Goal: Information Seeking & Learning: Learn about a topic

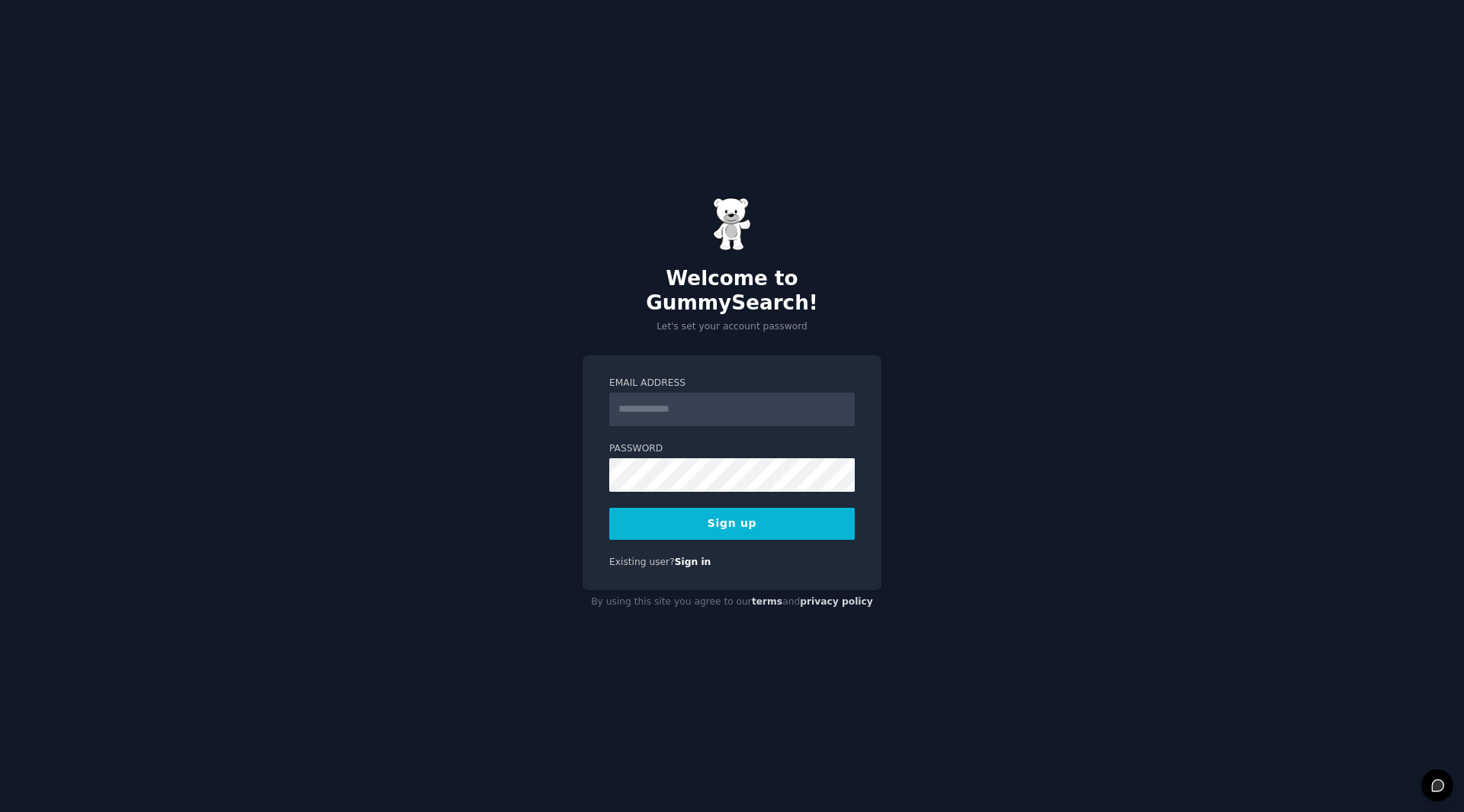
click at [722, 401] on input "Email Address" at bounding box center [732, 409] width 245 height 33
type input "**********"
click at [546, 494] on div "**********" at bounding box center [732, 406] width 1464 height 812
click at [685, 515] on button "Sign up" at bounding box center [732, 524] width 245 height 32
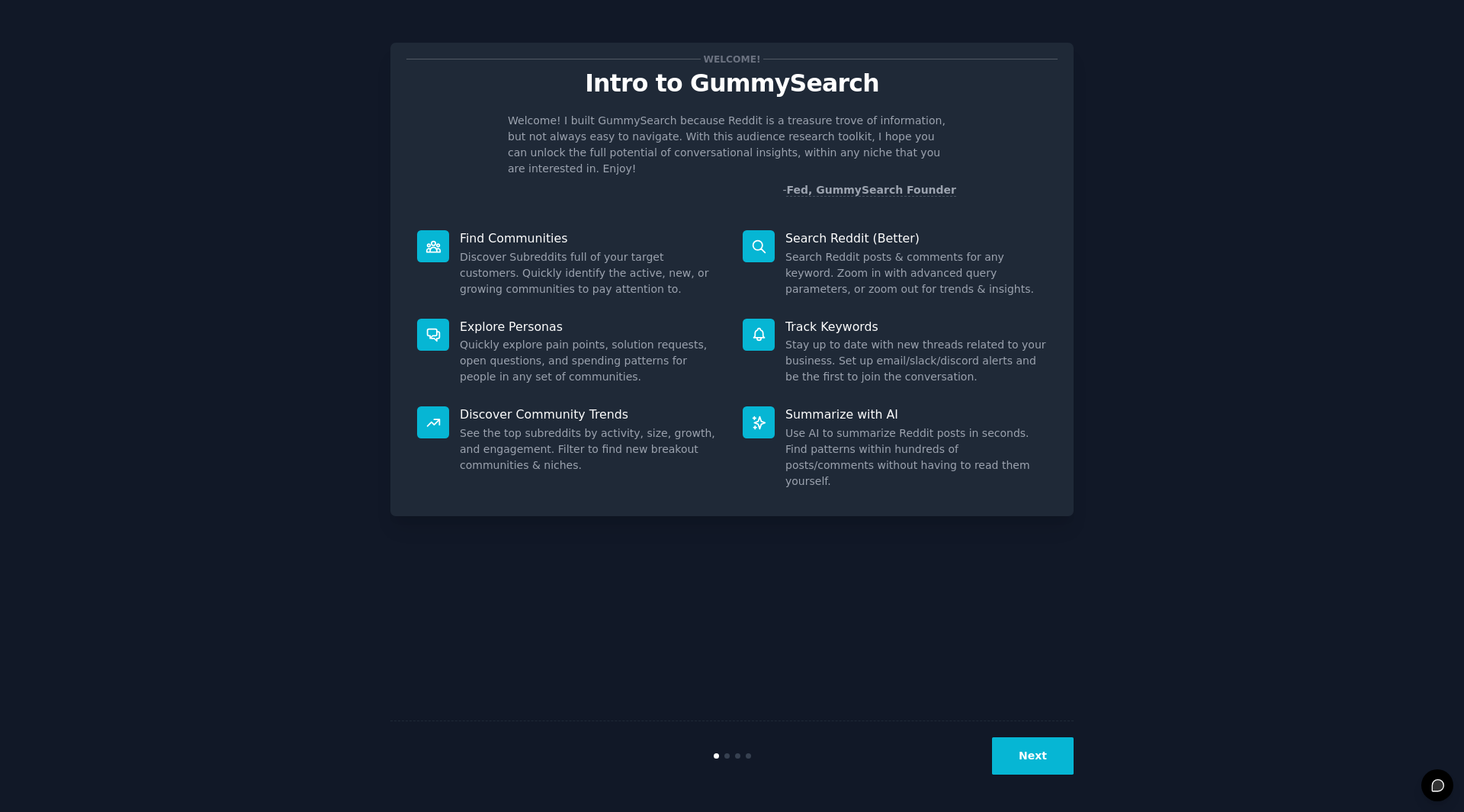
click at [1044, 753] on button "Next" at bounding box center [1033, 756] width 82 height 37
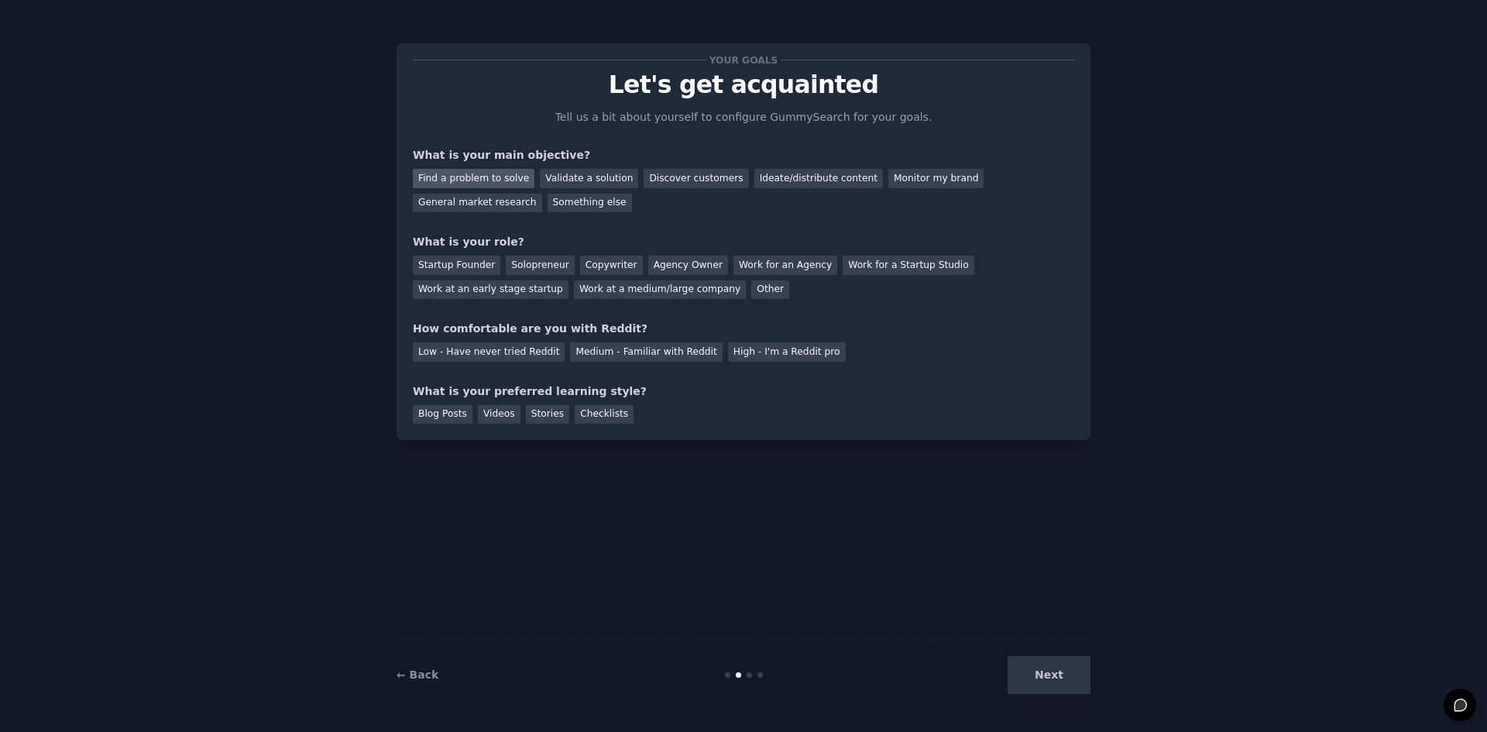
click at [514, 182] on div "Find a problem to solve" at bounding box center [474, 178] width 122 height 19
click at [699, 180] on div "Discover customers" at bounding box center [696, 178] width 105 height 19
click at [479, 260] on div "Startup Founder" at bounding box center [457, 265] width 88 height 19
click at [541, 263] on div "Solopreneur" at bounding box center [540, 265] width 68 height 19
click at [473, 268] on div "Startup Founder" at bounding box center [457, 265] width 88 height 19
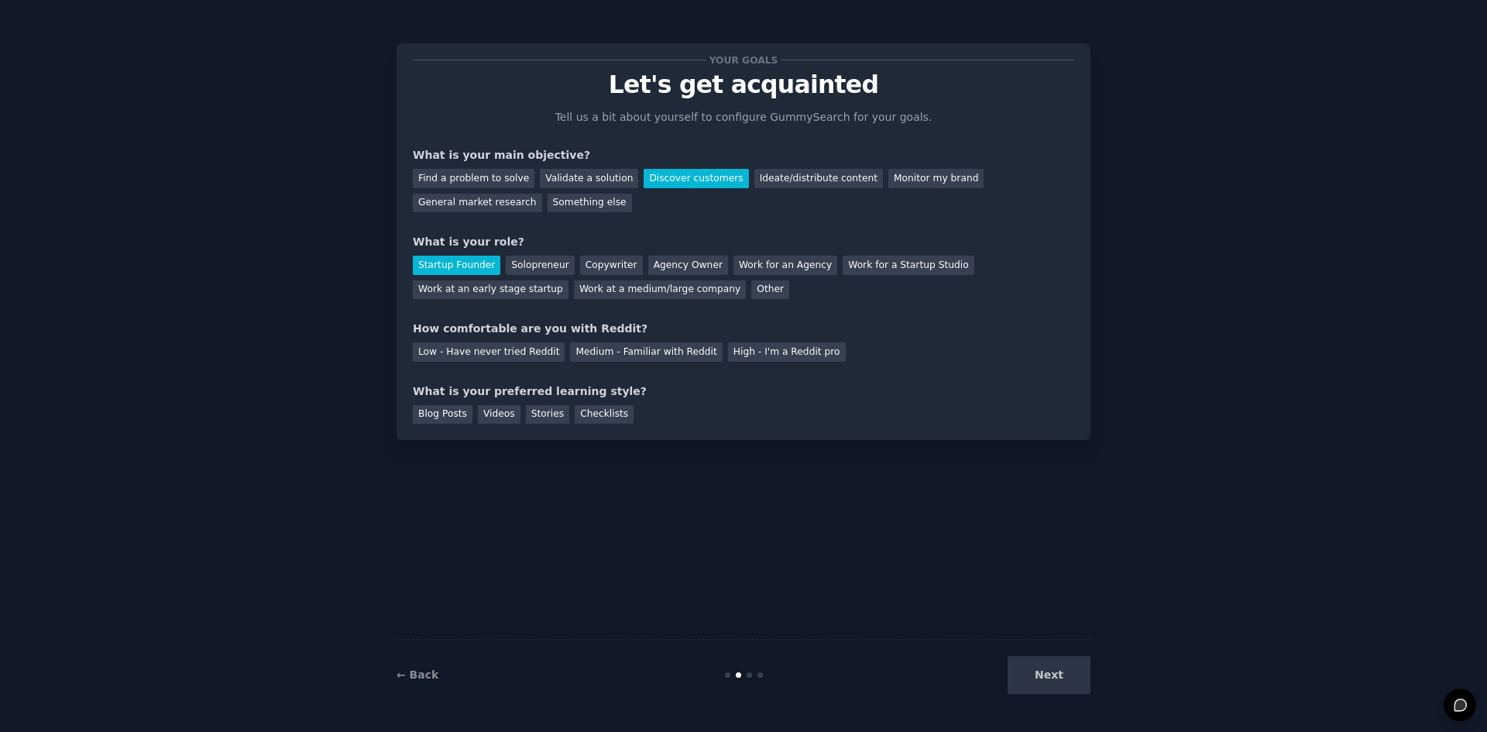
click at [900, 324] on div "How comfortable are you with Reddit?" at bounding box center [743, 329] width 661 height 16
click at [641, 346] on div "Medium - Familiar with Reddit" at bounding box center [646, 351] width 152 height 19
click at [575, 414] on div "Checklists" at bounding box center [604, 414] width 59 height 19
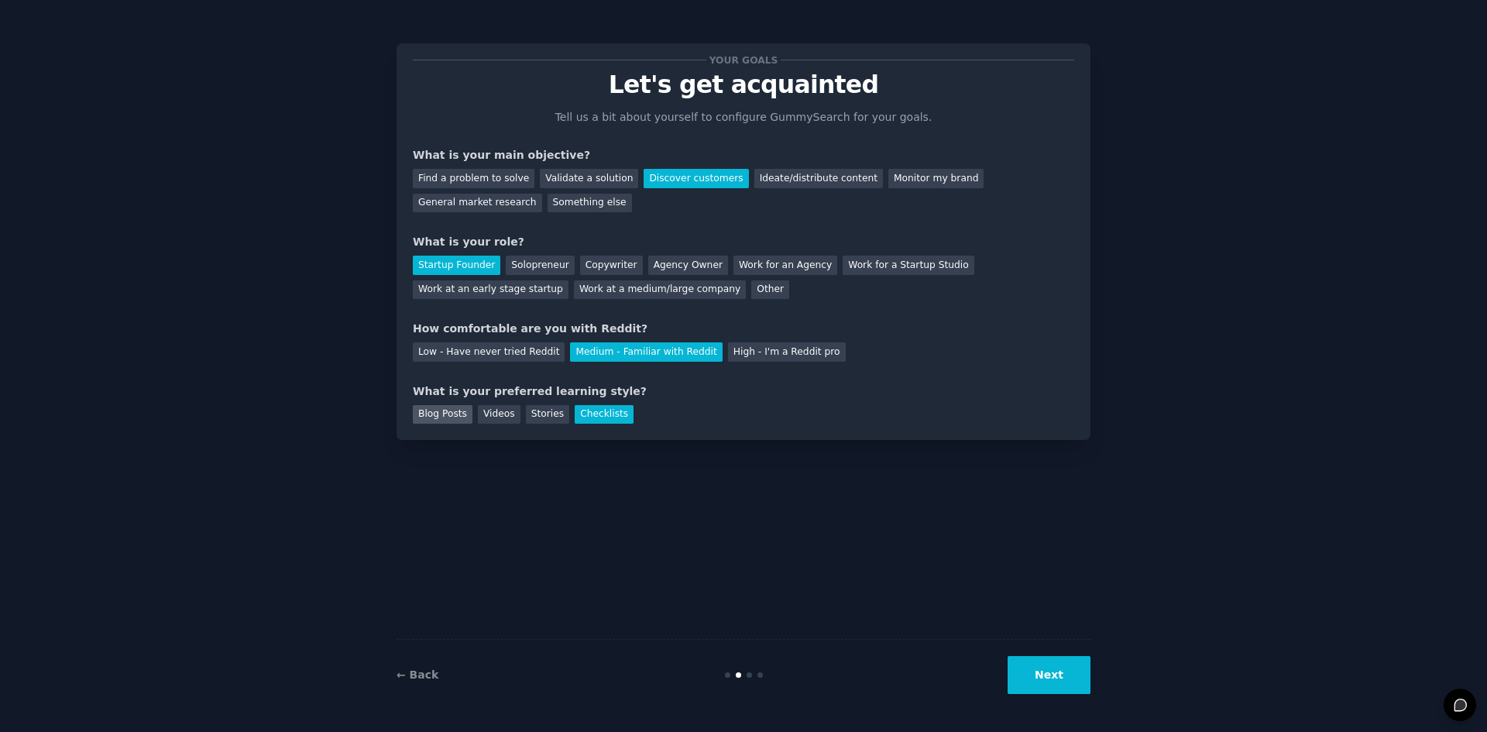
click at [431, 421] on div "Blog Posts" at bounding box center [443, 414] width 60 height 19
click at [575, 414] on div "Checklists" at bounding box center [604, 414] width 59 height 19
click at [1049, 668] on button "Next" at bounding box center [1049, 675] width 83 height 38
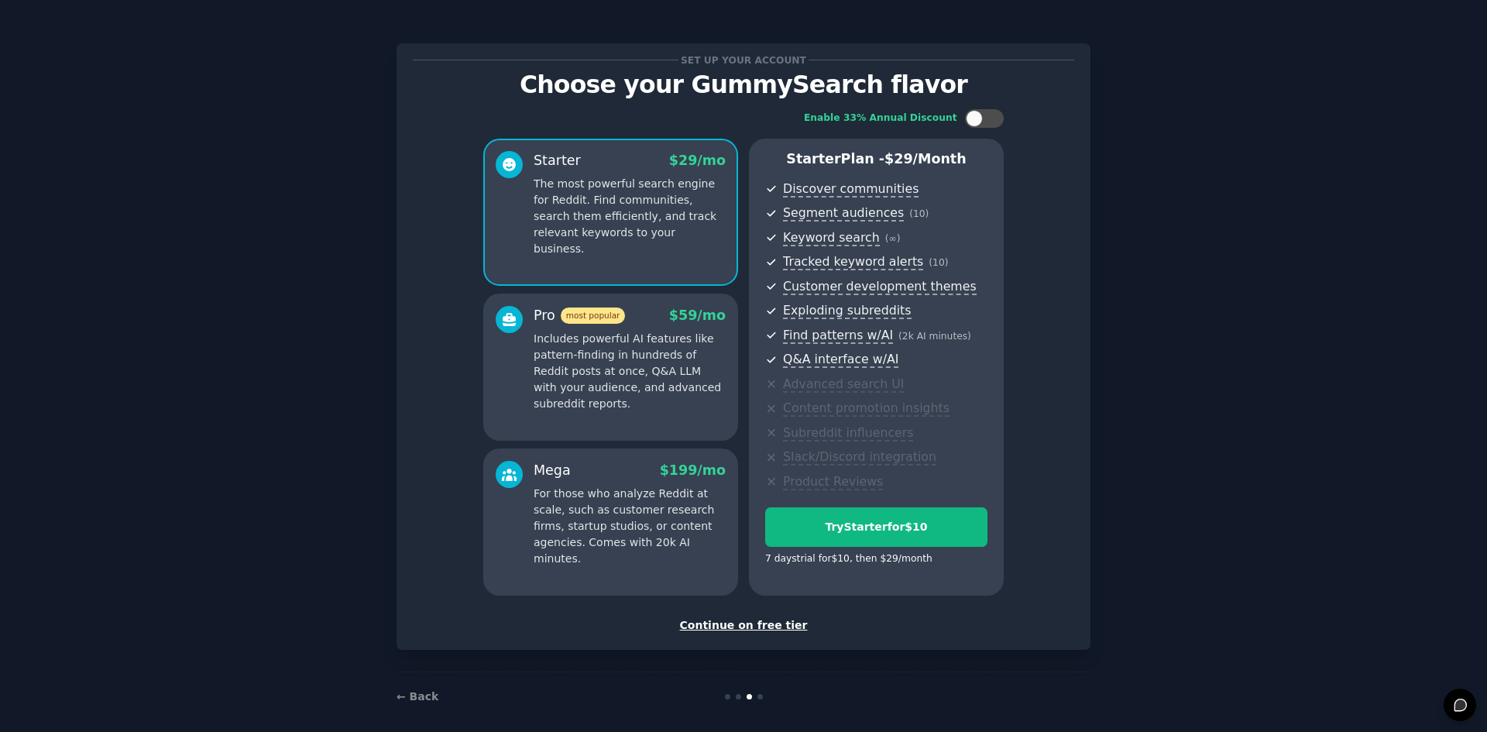
click at [764, 624] on div "Continue on free tier" at bounding box center [743, 625] width 661 height 16
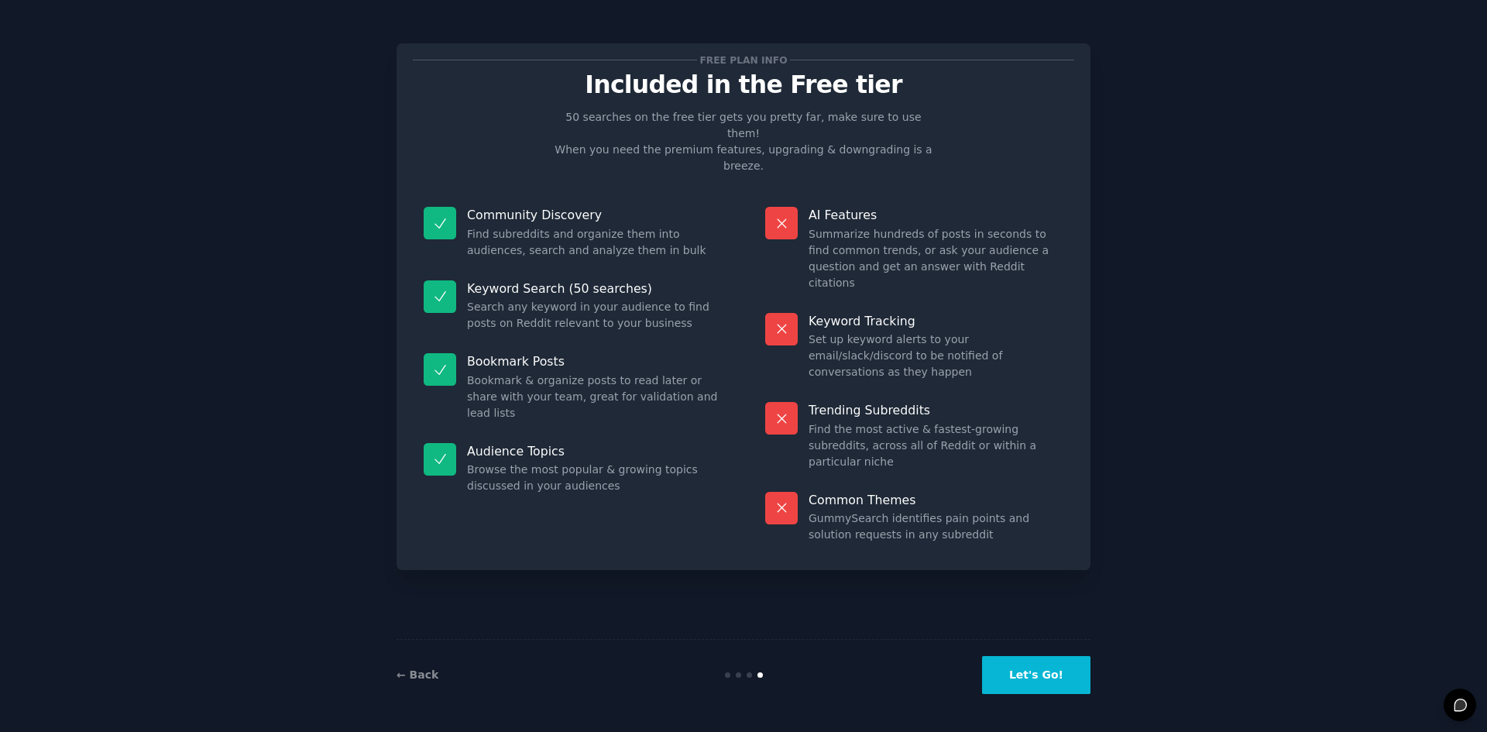
click at [1041, 657] on button "Let's Go!" at bounding box center [1036, 675] width 108 height 38
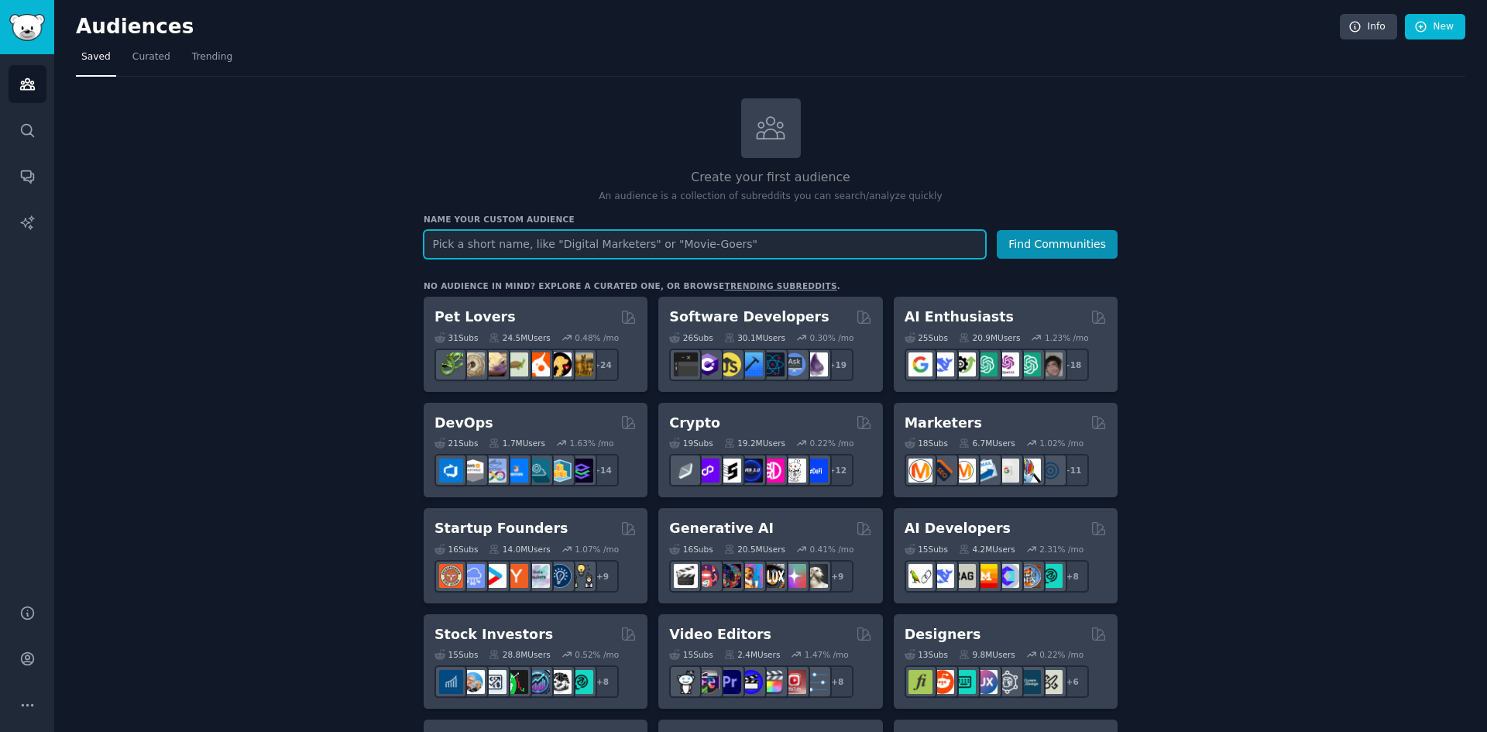
click at [744, 240] on input "text" at bounding box center [705, 244] width 562 height 29
type input "Sports Data"
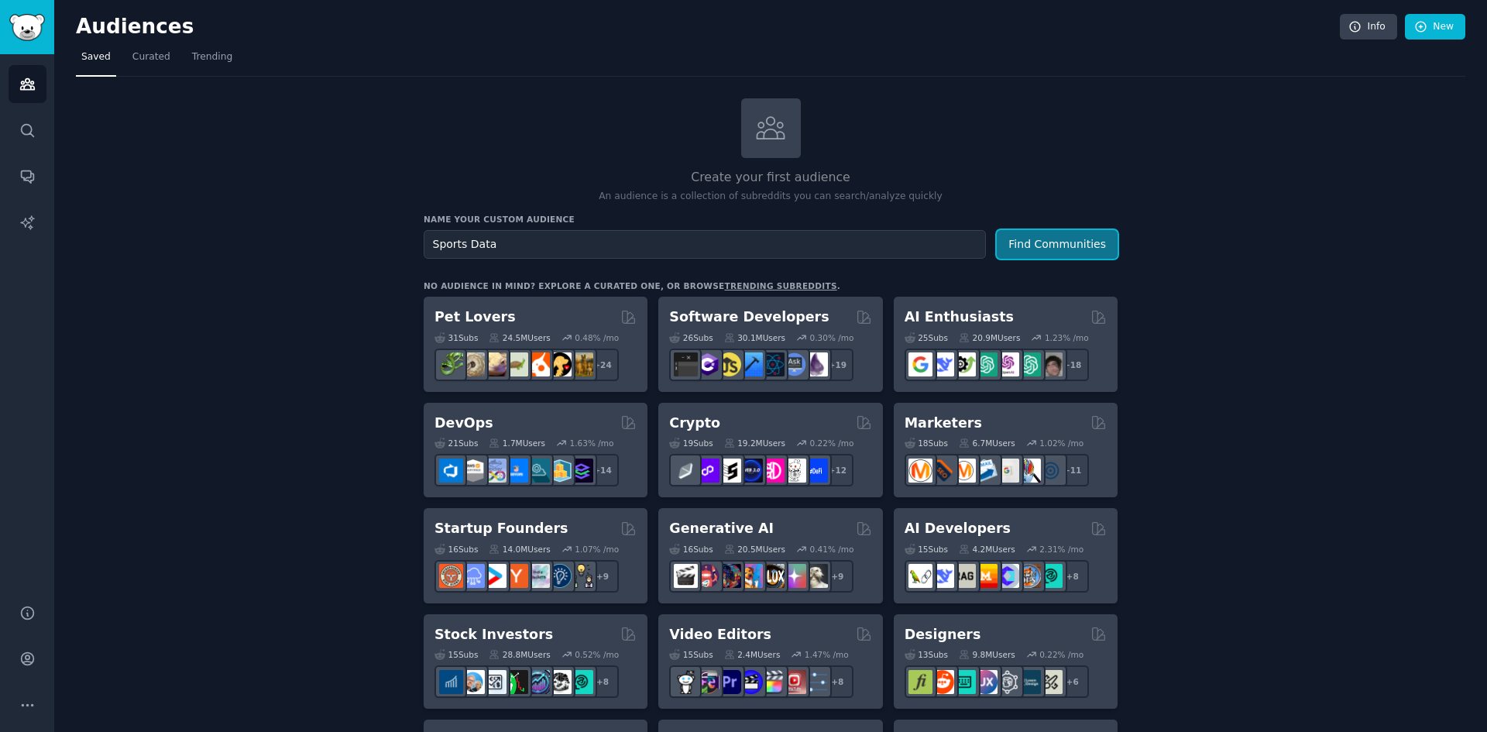
click at [1009, 234] on button "Find Communities" at bounding box center [1057, 244] width 121 height 29
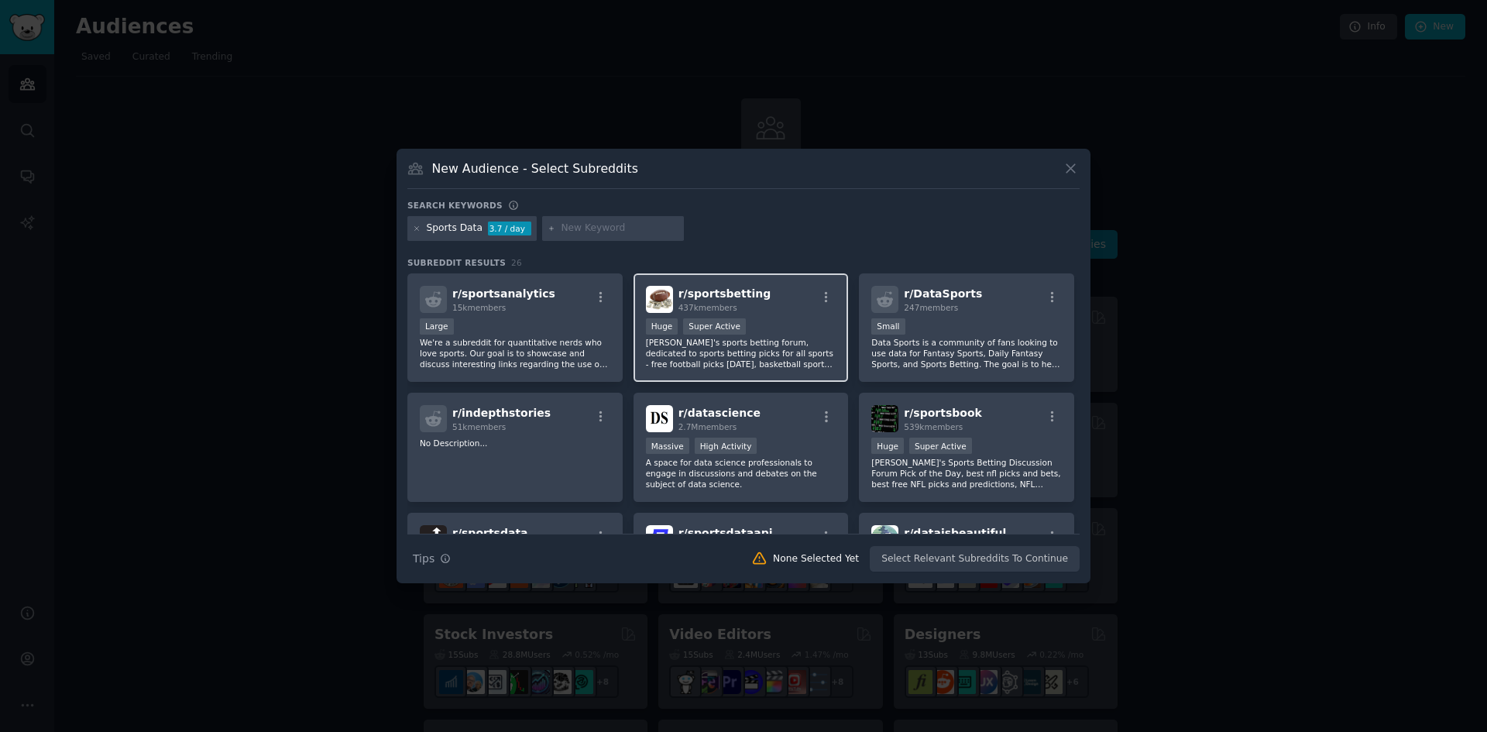
click at [715, 295] on span "r/ sportsbetting" at bounding box center [725, 293] width 93 height 12
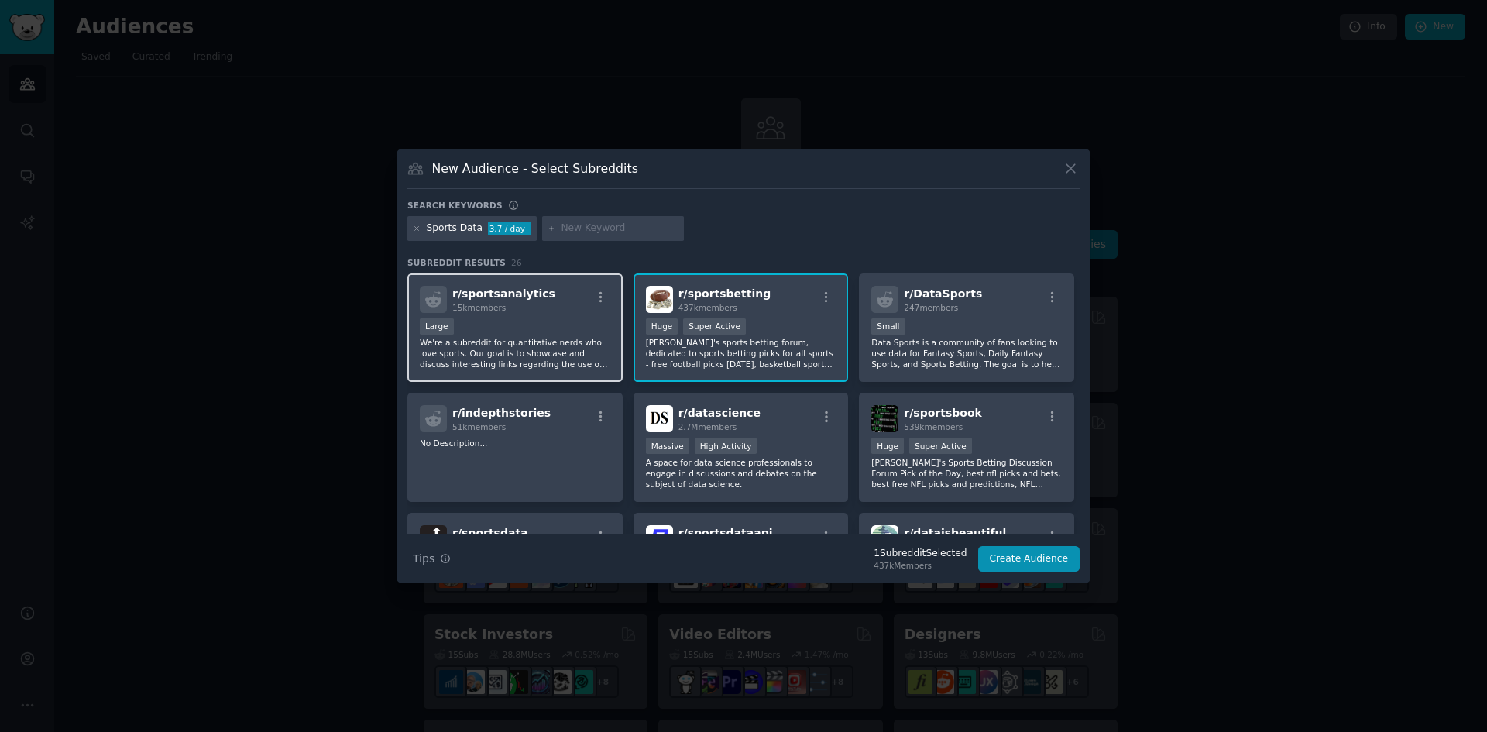
click at [569, 287] on div "r/ sportsanalytics 15k members" at bounding box center [515, 299] width 191 height 27
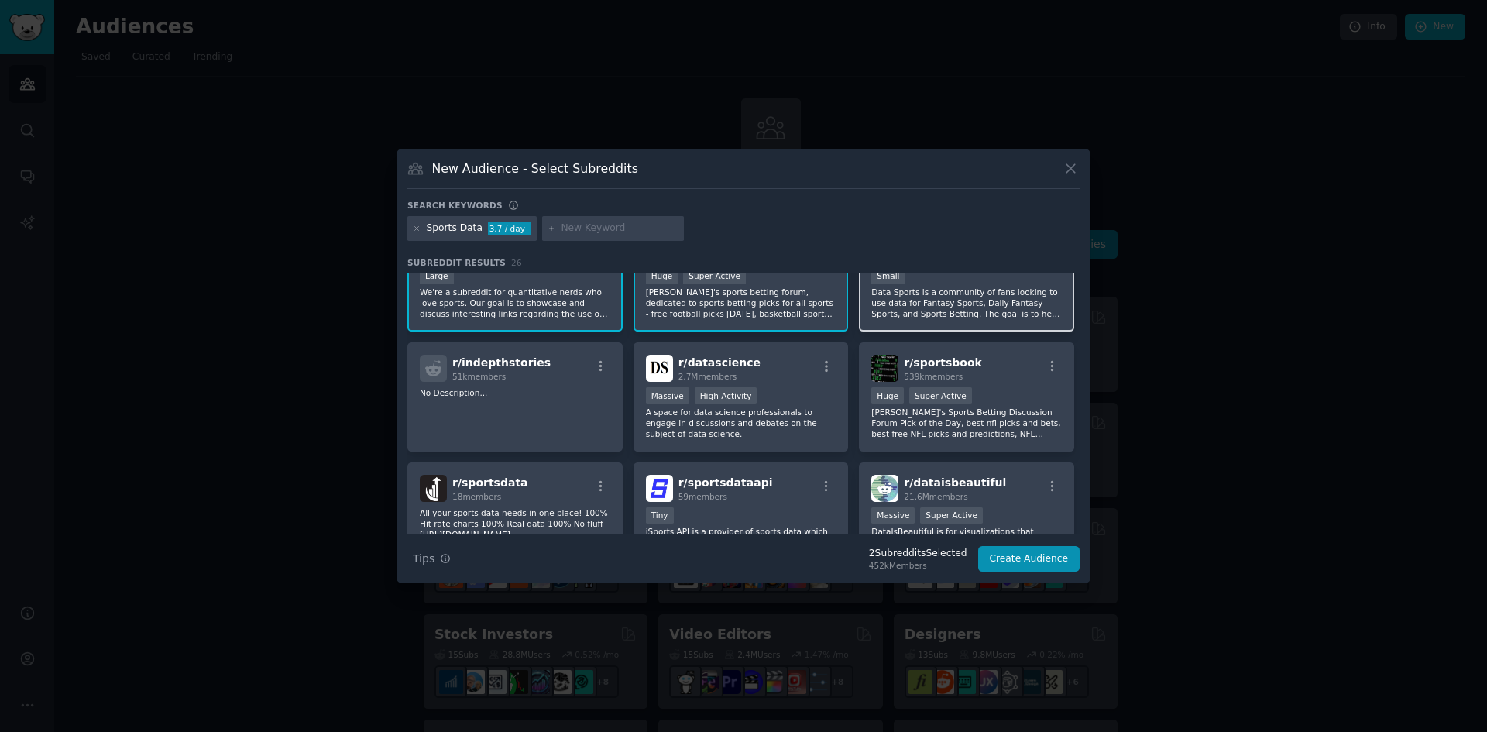
scroll to position [77, 0]
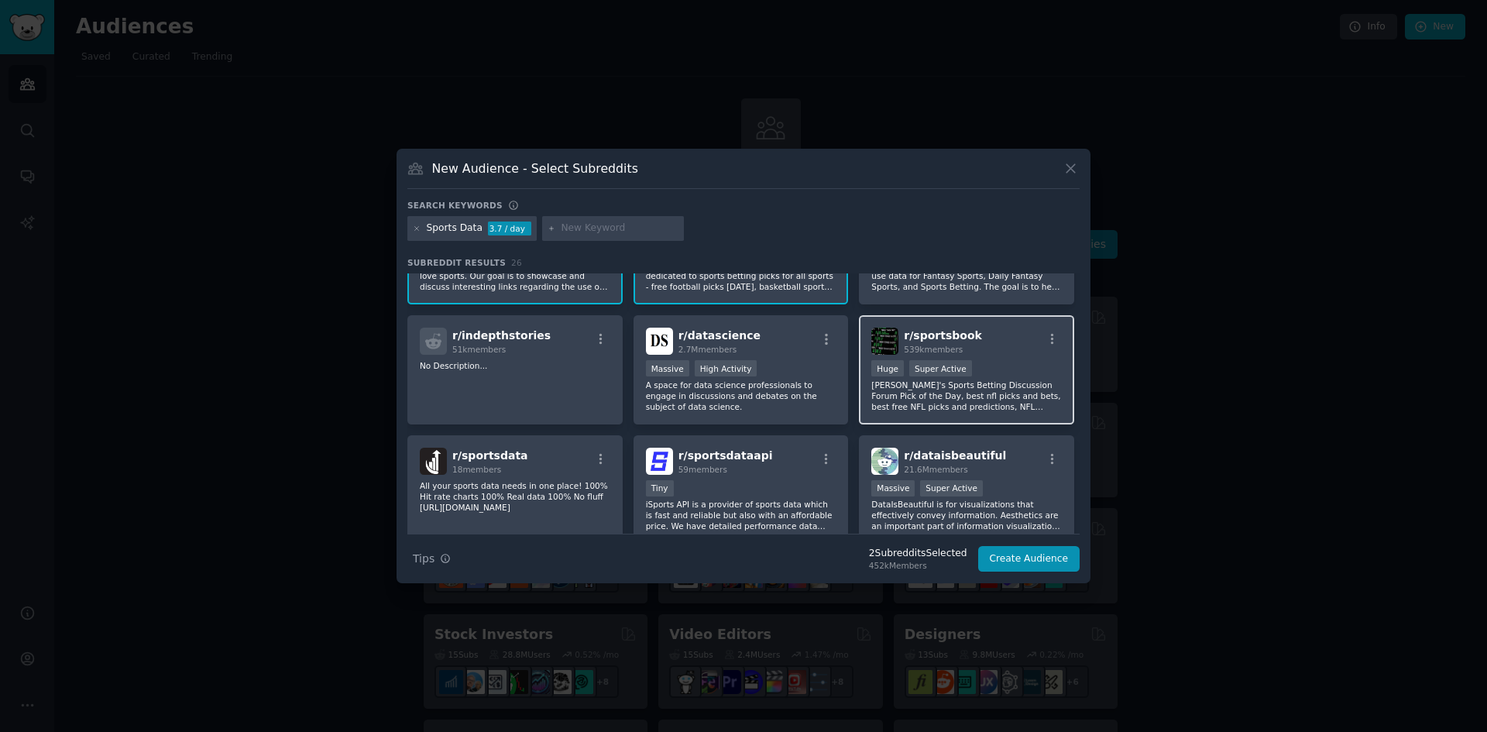
click at [979, 330] on div "r/ sportsbook 539k members" at bounding box center [966, 341] width 191 height 27
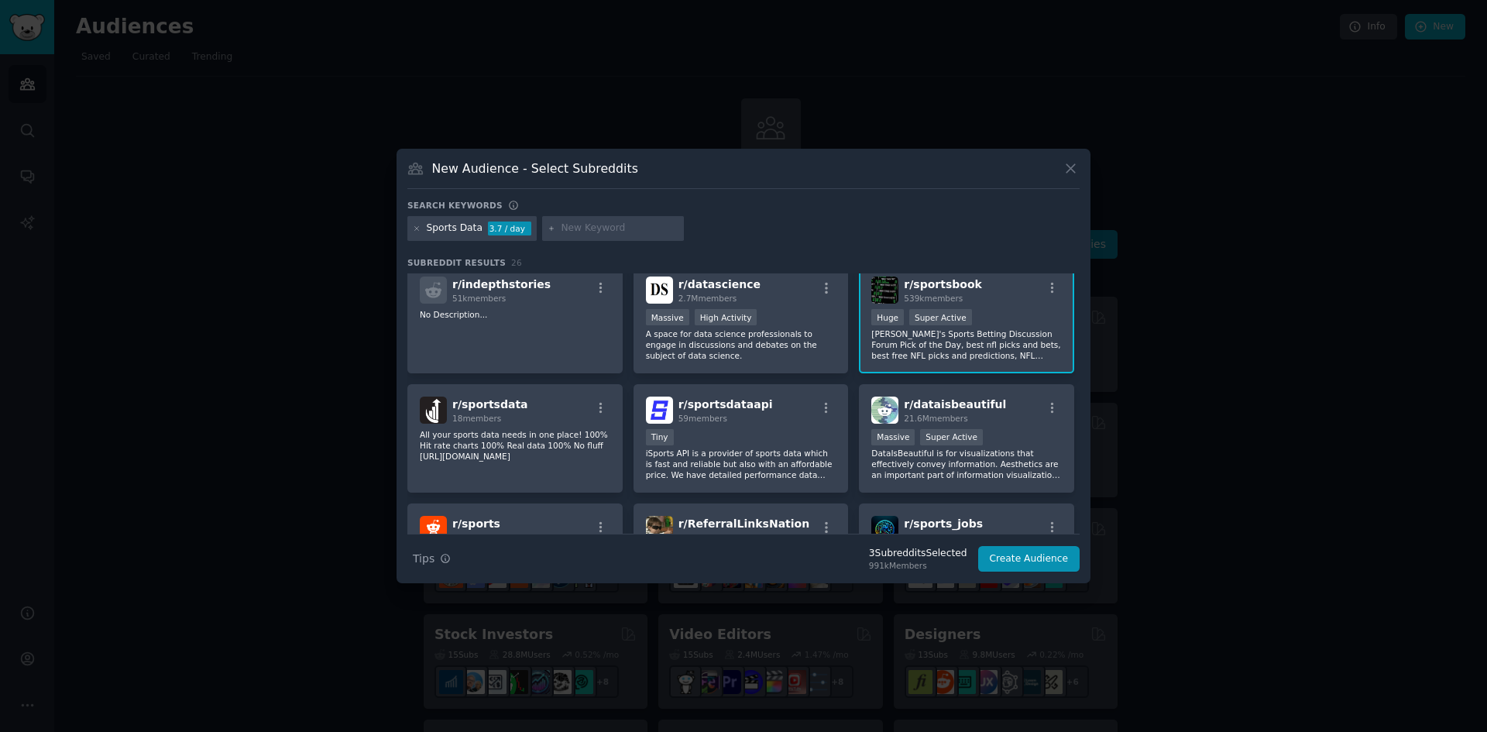
scroll to position [155, 0]
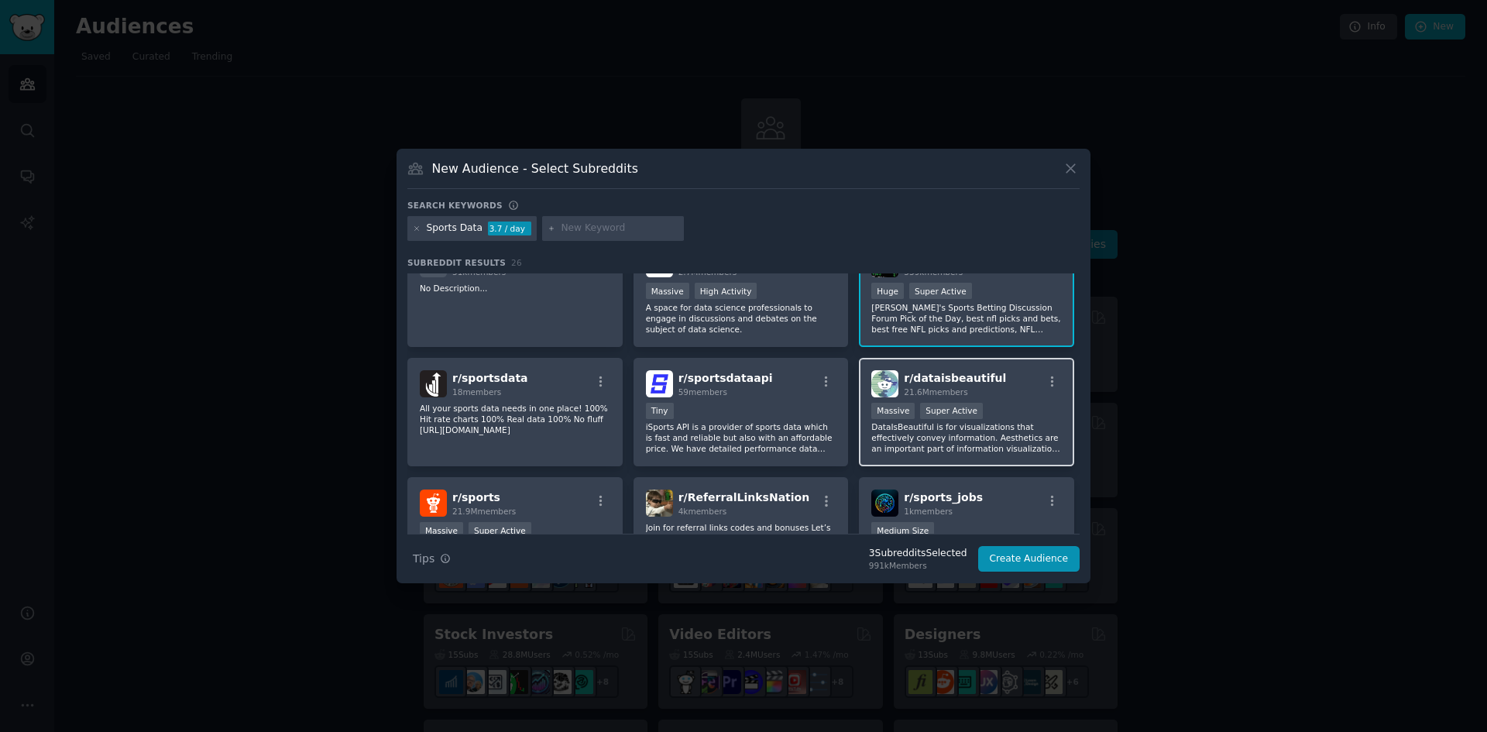
click at [923, 374] on span "r/ dataisbeautiful" at bounding box center [955, 378] width 102 height 12
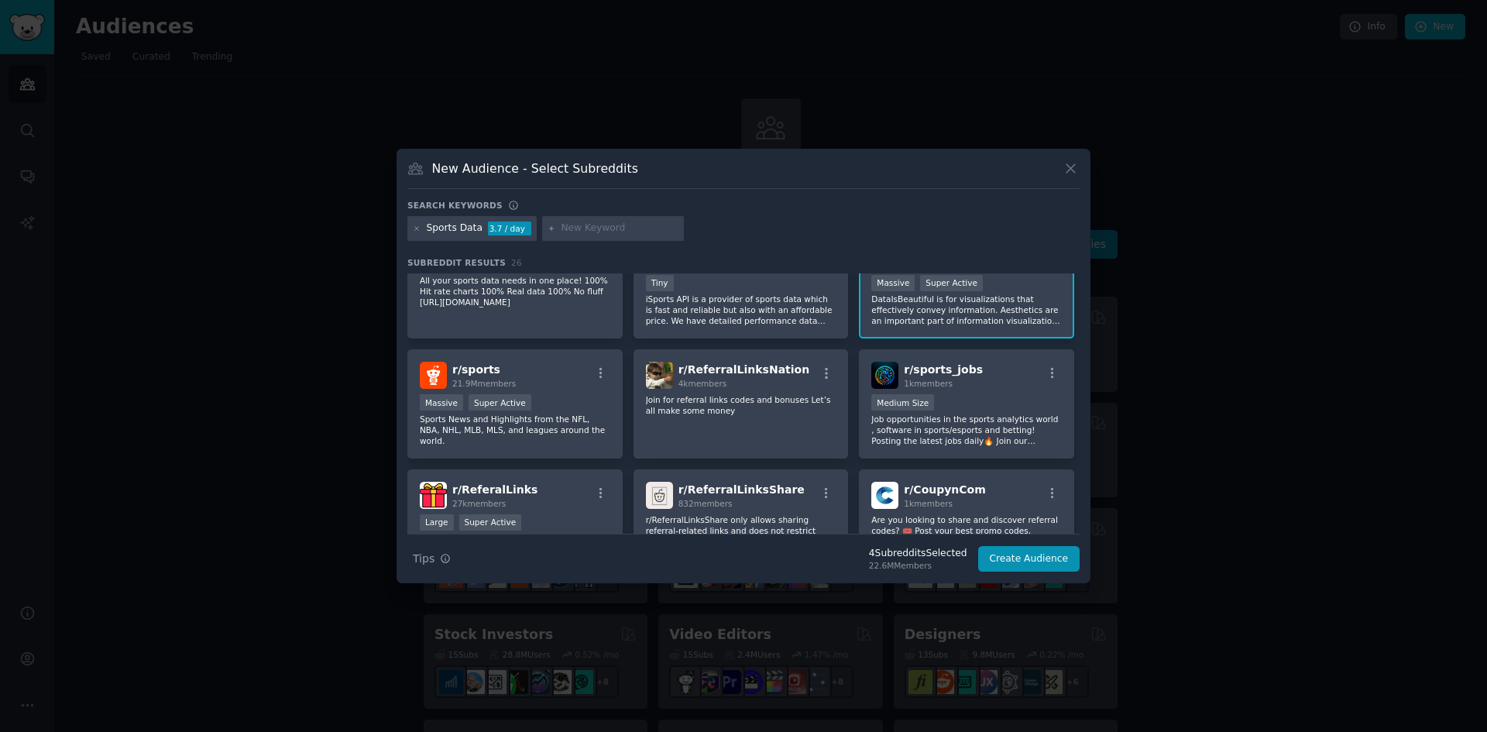
scroll to position [310, 0]
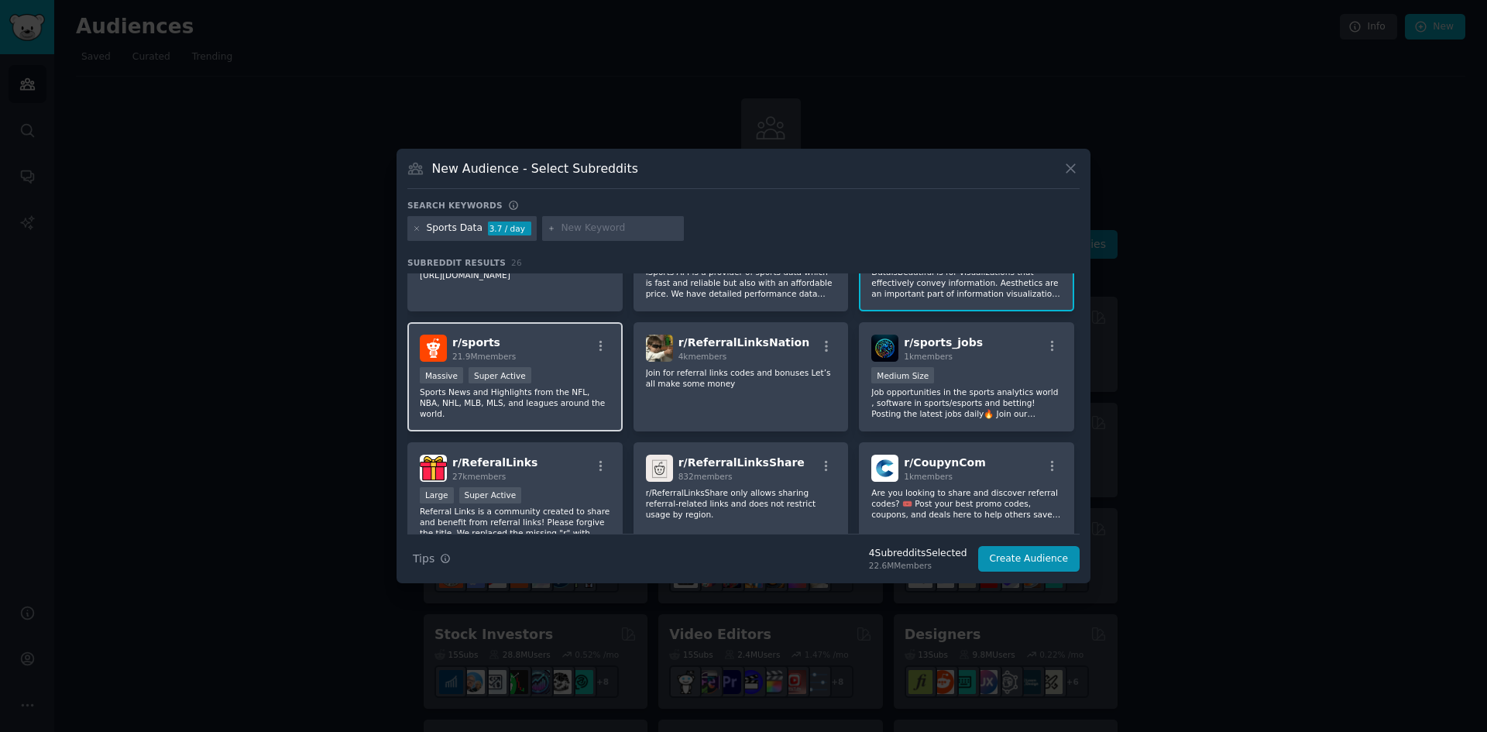
click at [566, 352] on div "r/ sports 21.9M members" at bounding box center [515, 348] width 191 height 27
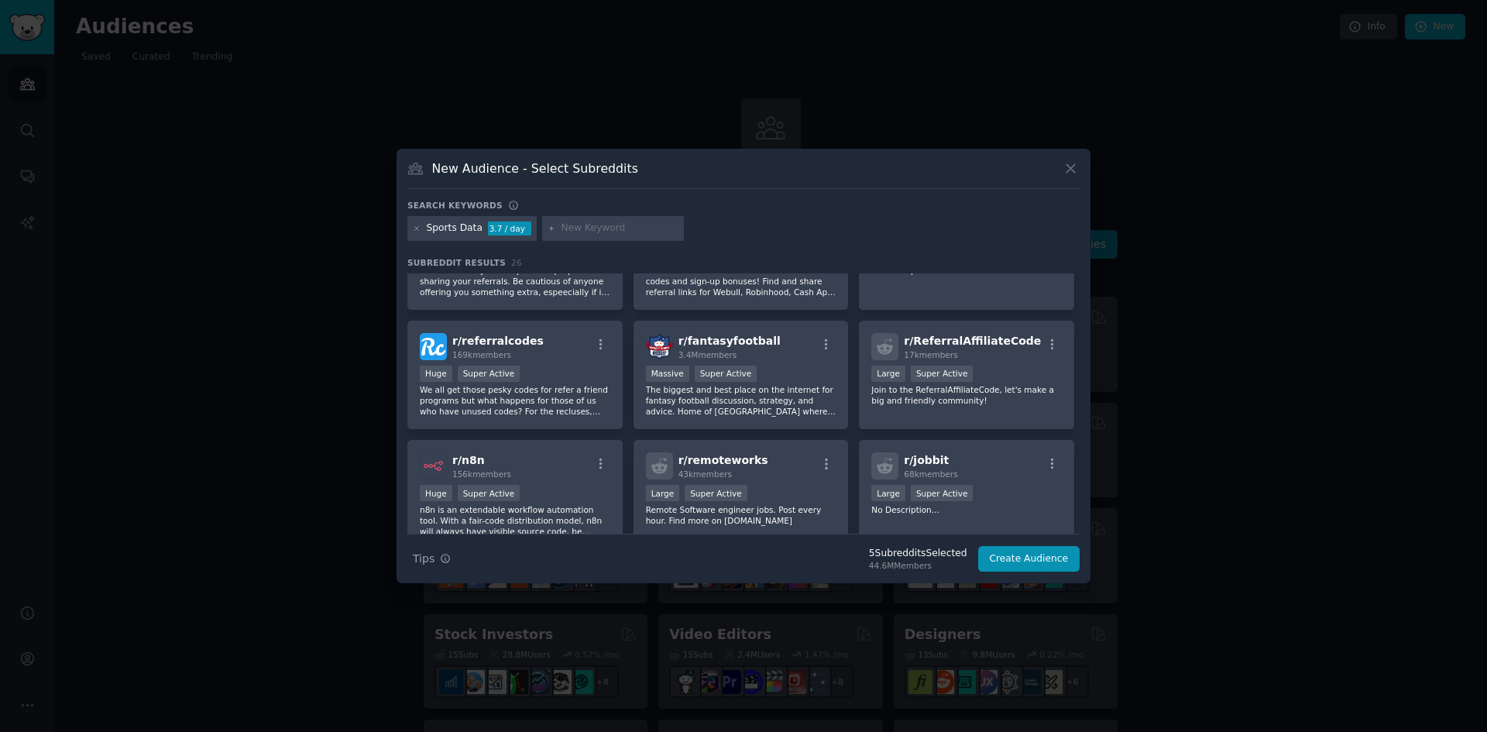
scroll to position [697, 0]
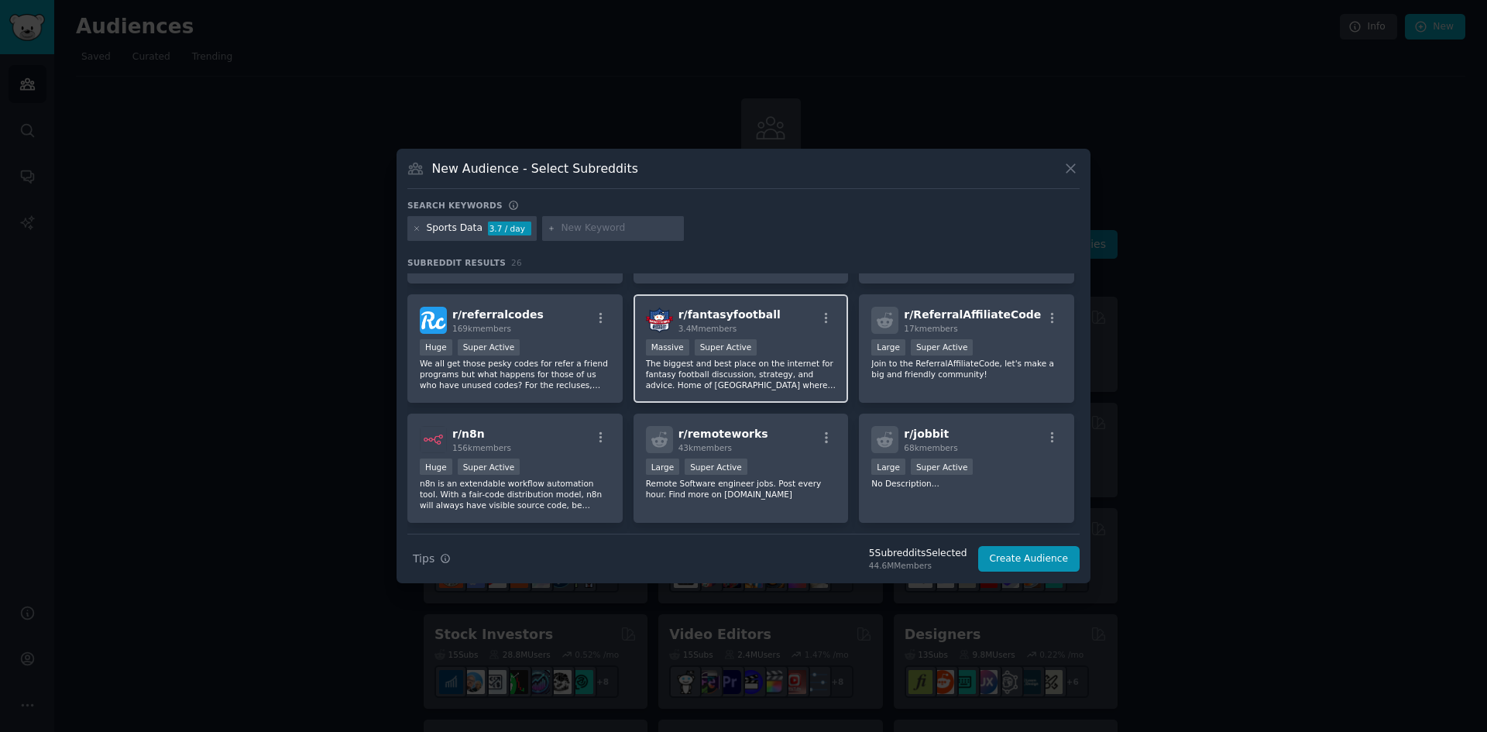
click at [707, 318] on span "r/ fantasyfootball" at bounding box center [730, 314] width 102 height 12
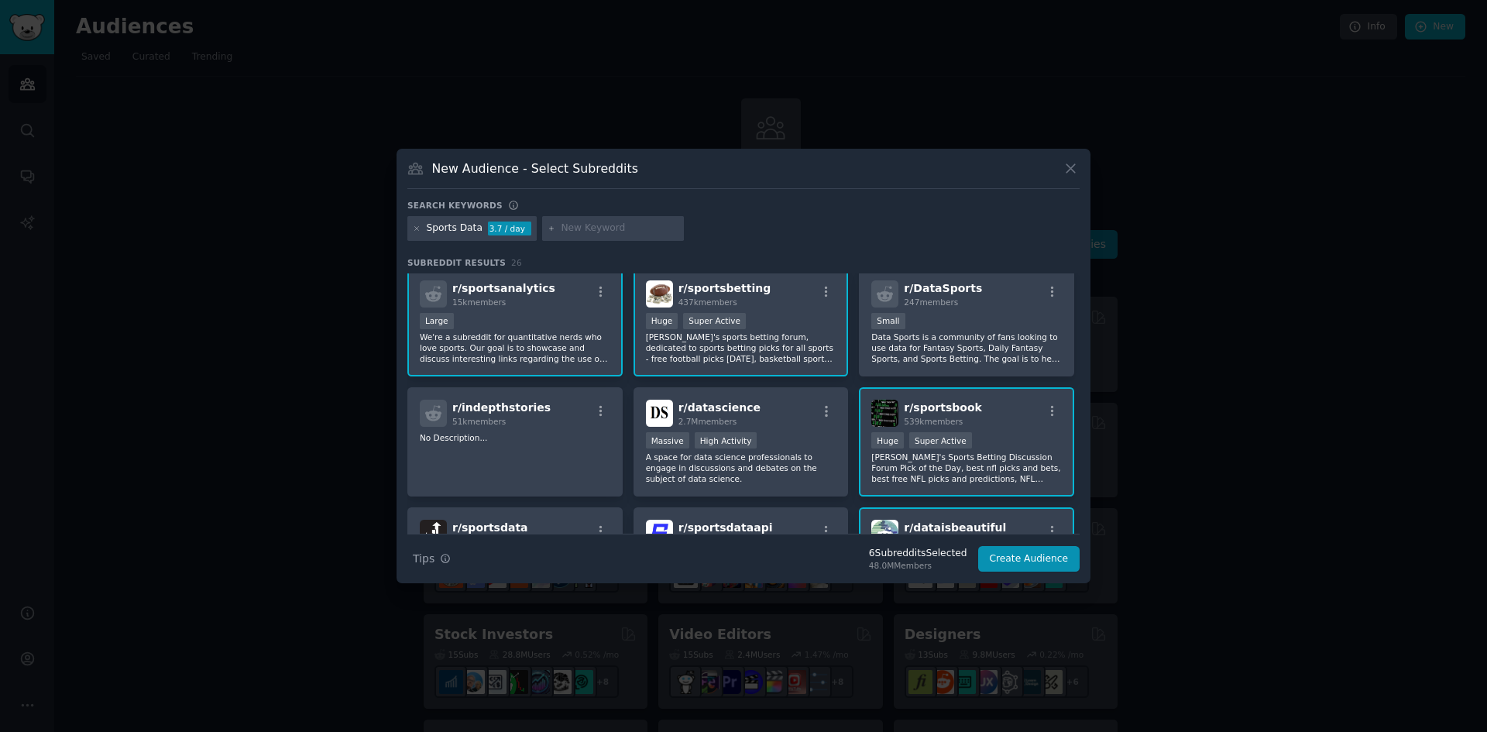
scroll to position [0, 0]
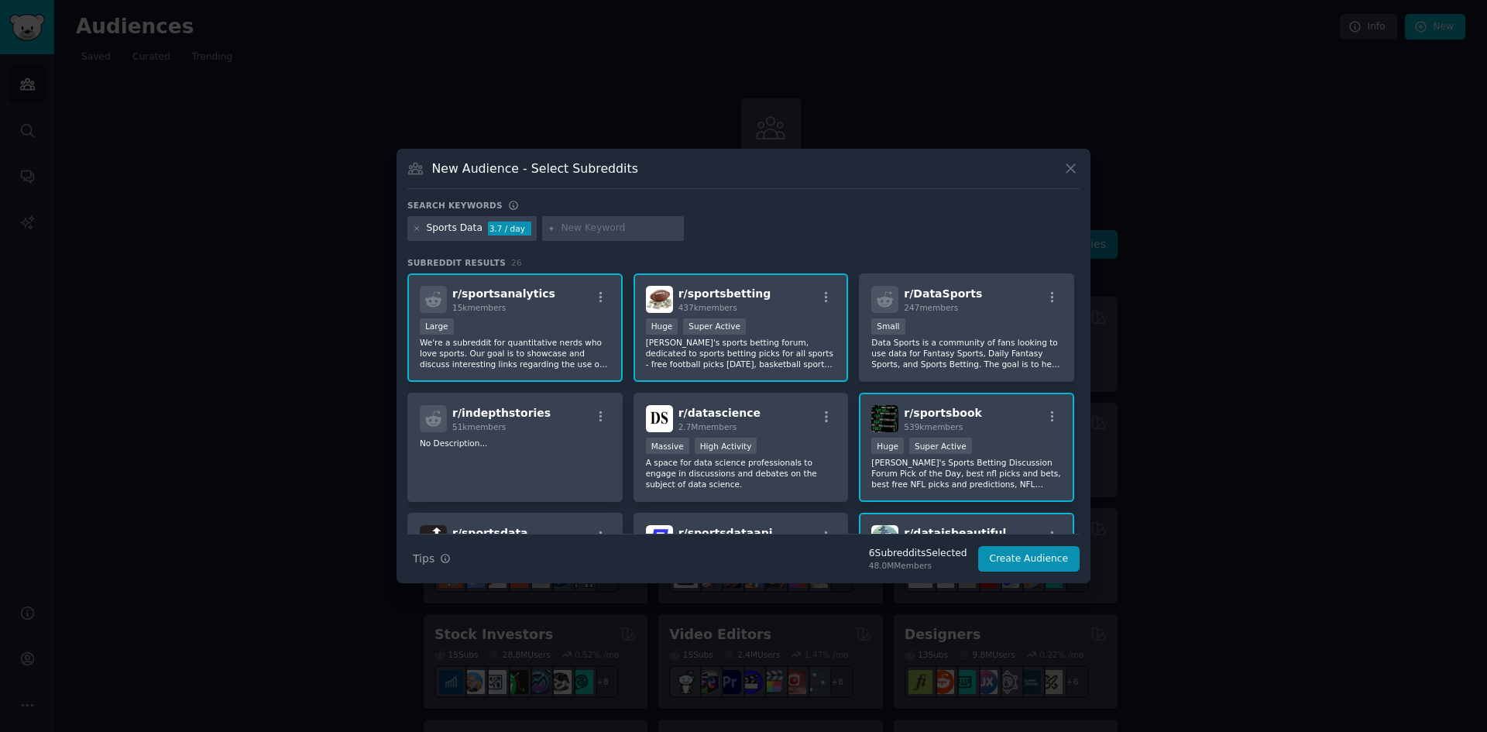
click at [608, 225] on input "text" at bounding box center [620, 229] width 118 height 14
type input "sports"
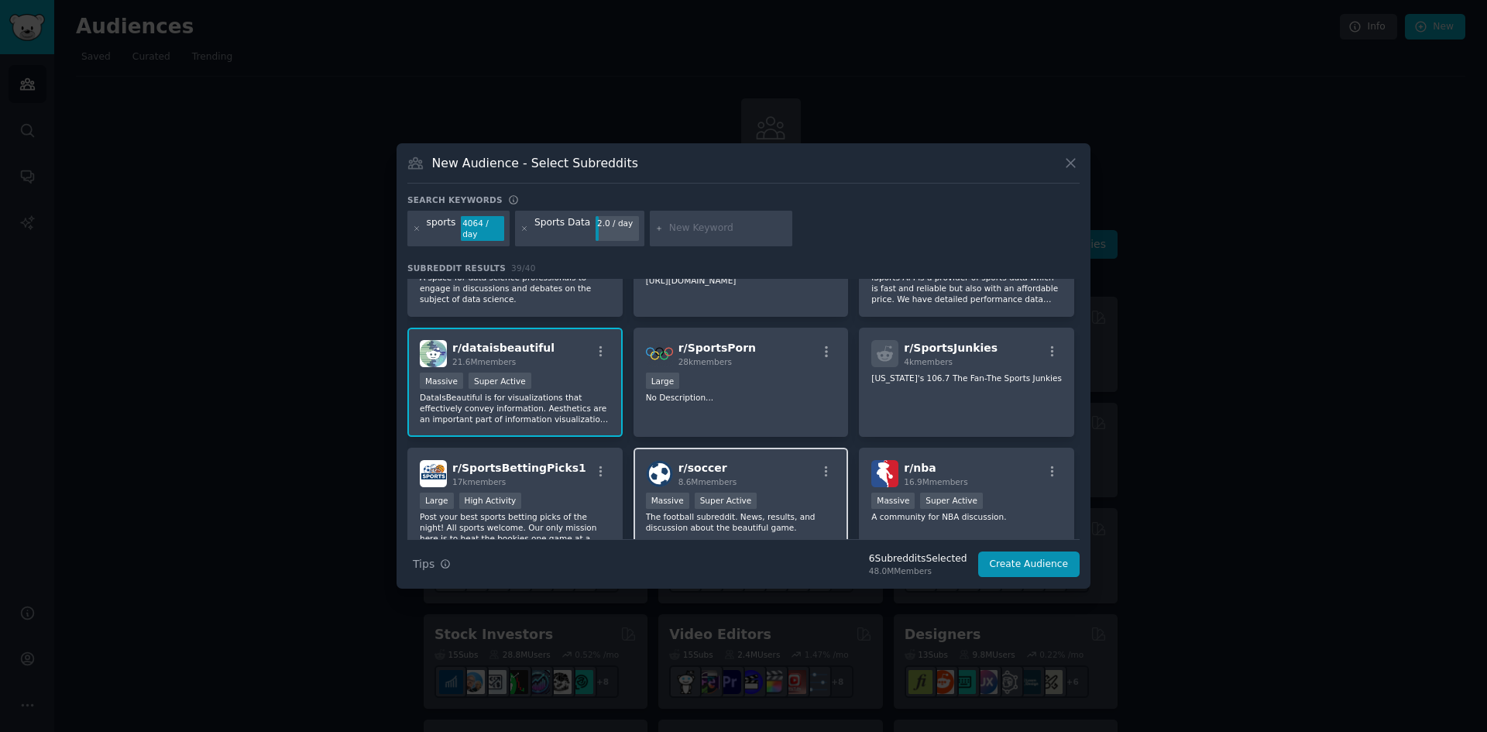
scroll to position [387, 0]
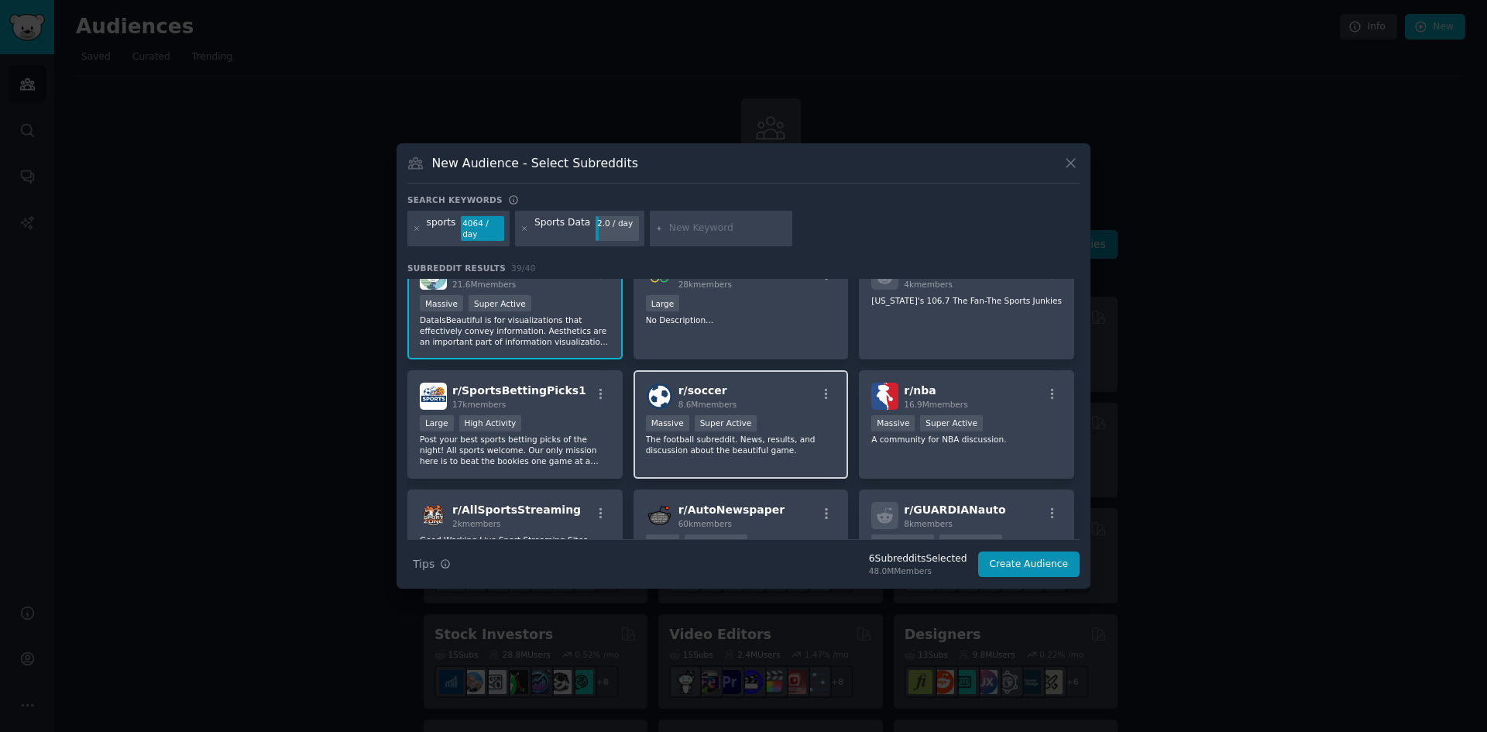
click at [779, 401] on div "r/ soccer 8.6M members" at bounding box center [741, 396] width 191 height 27
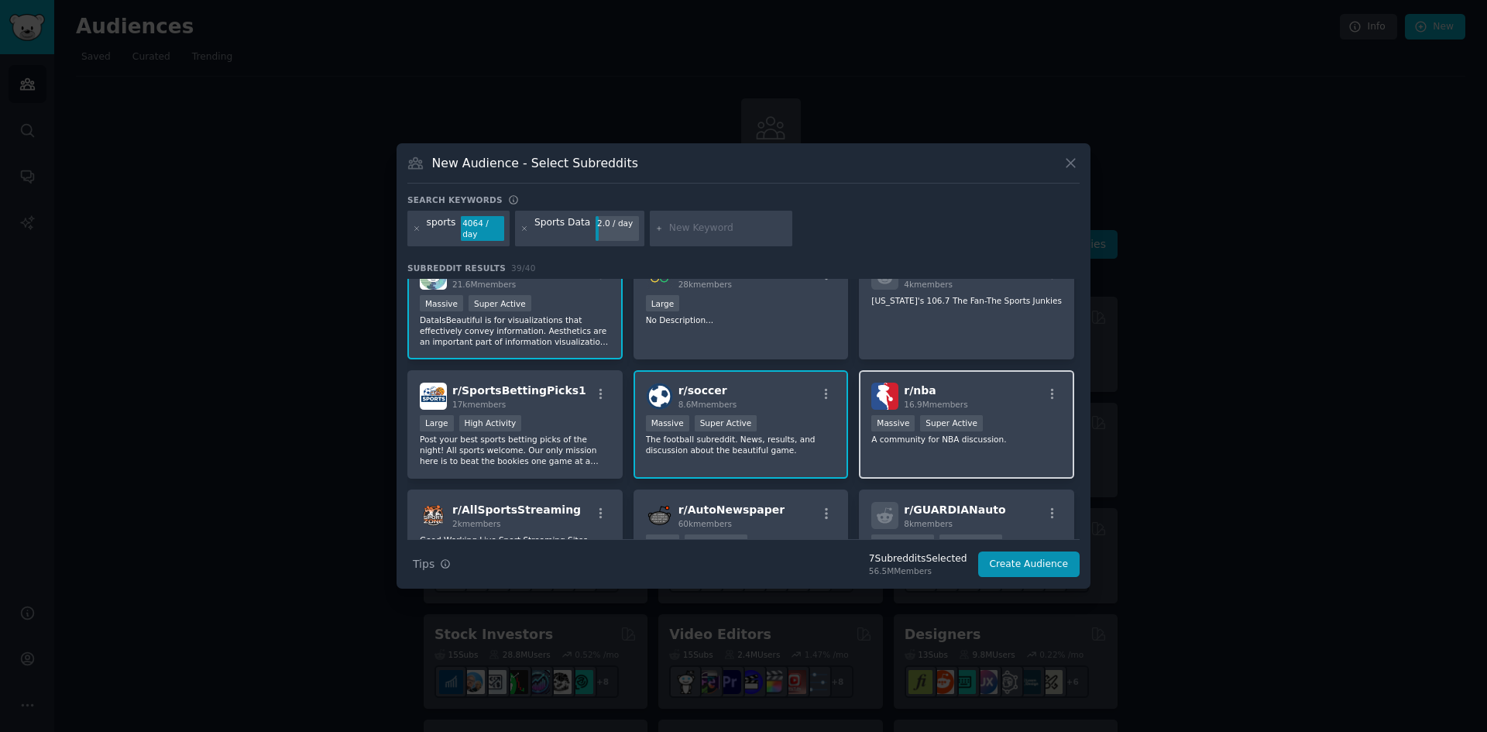
click at [952, 392] on h2 "r/ nba 16.9M members" at bounding box center [936, 396] width 64 height 27
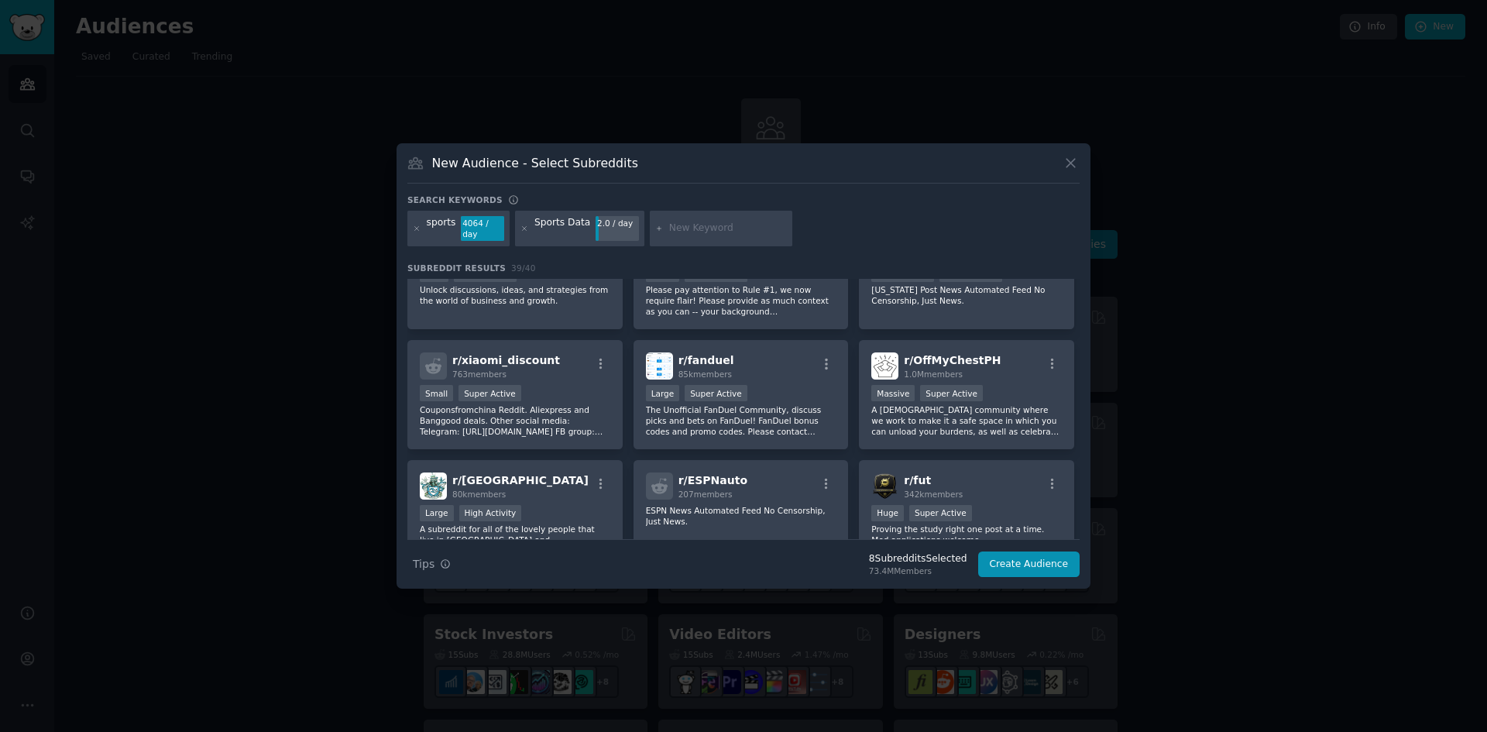
scroll to position [1317, 0]
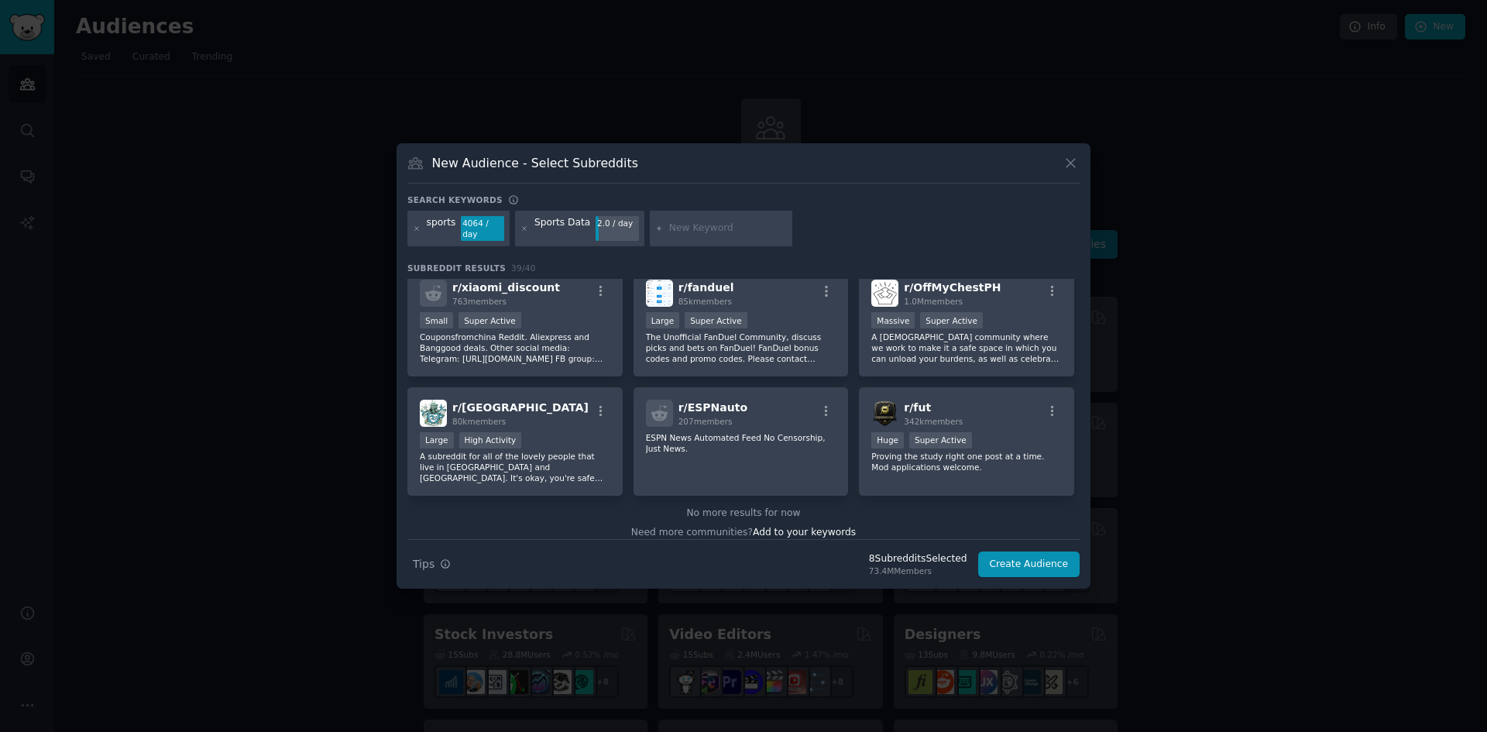
click at [679, 228] on input "text" at bounding box center [728, 229] width 118 height 14
type input "college"
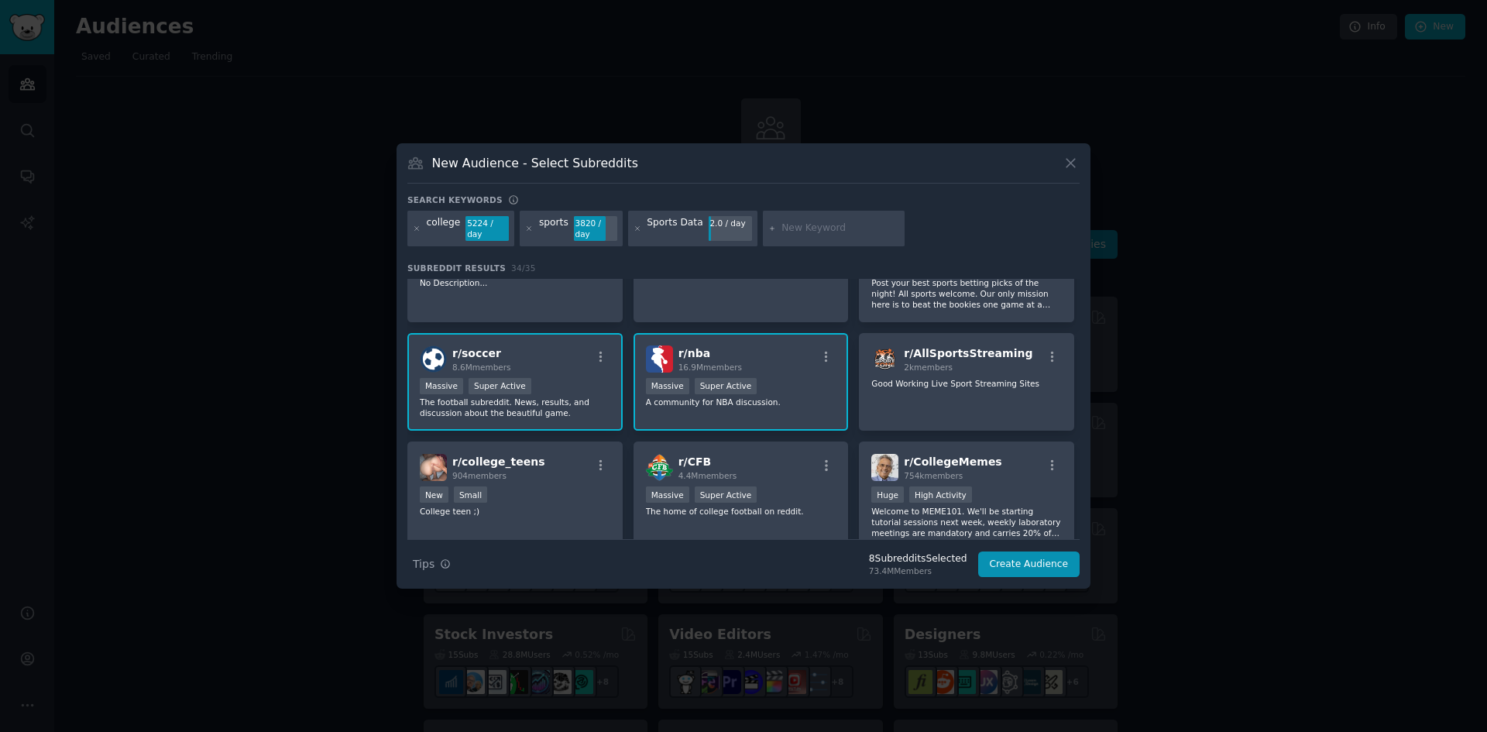
scroll to position [740, 0]
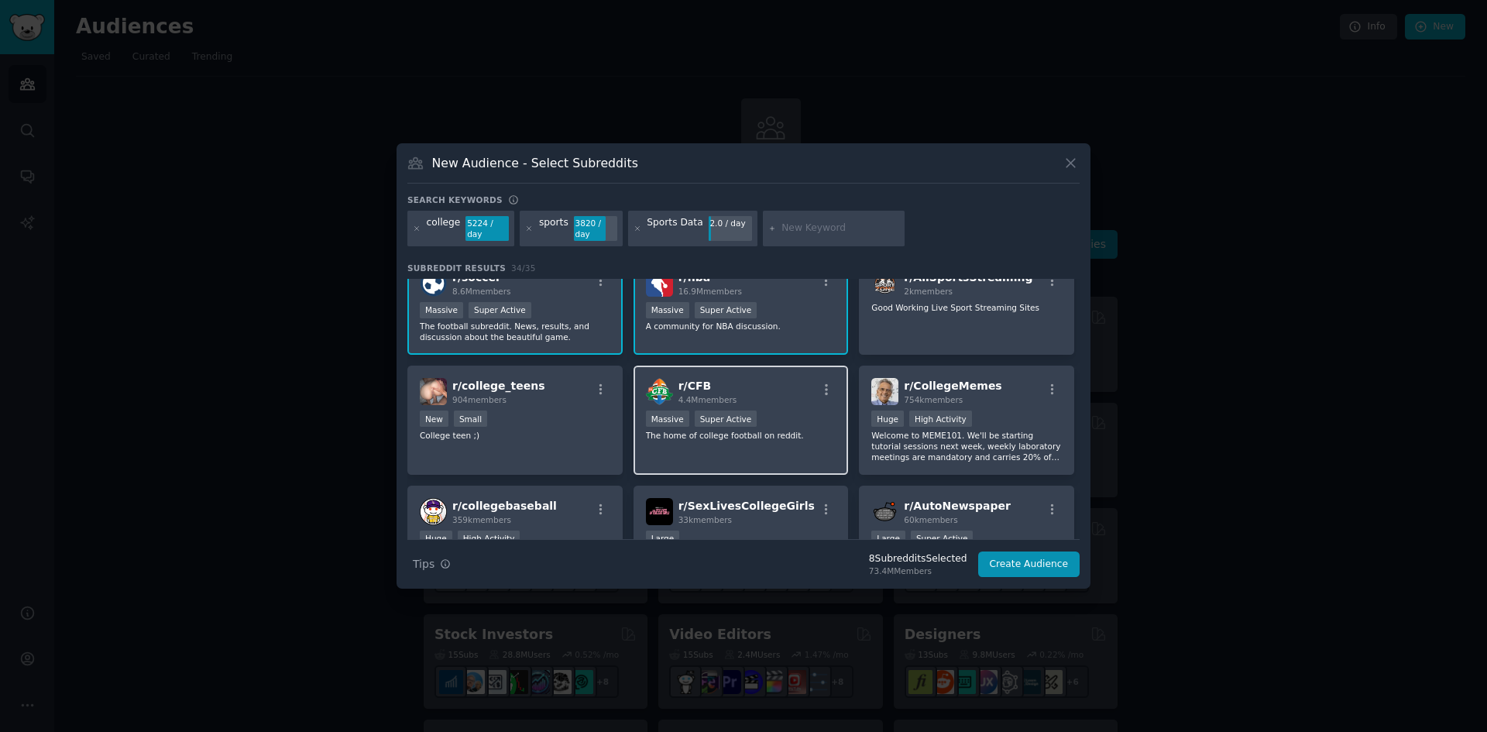
click at [779, 383] on div "r/ CFB 4.4M members" at bounding box center [741, 391] width 191 height 27
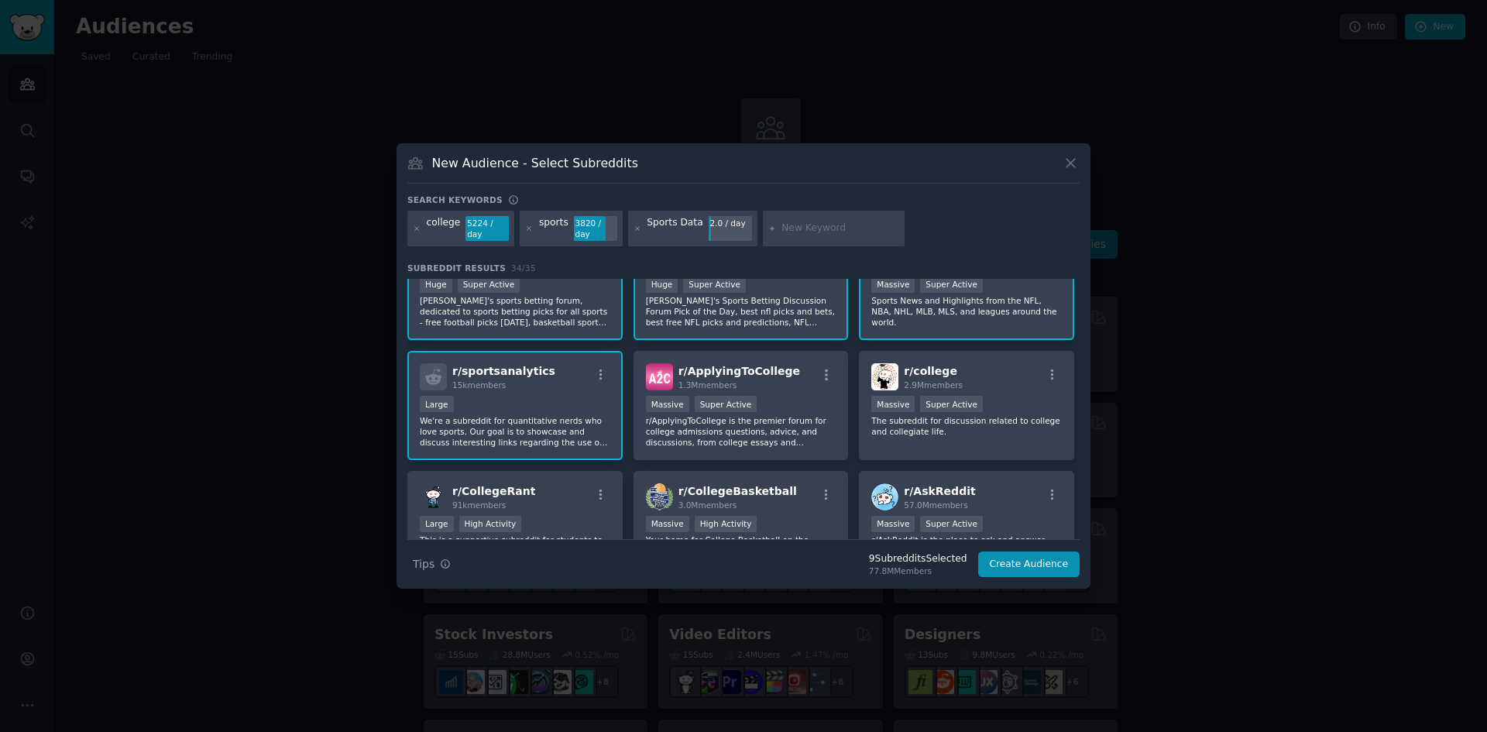
scroll to position [46, 0]
click at [786, 484] on div "r/ CollegeBasketball 3.0M members" at bounding box center [741, 497] width 191 height 27
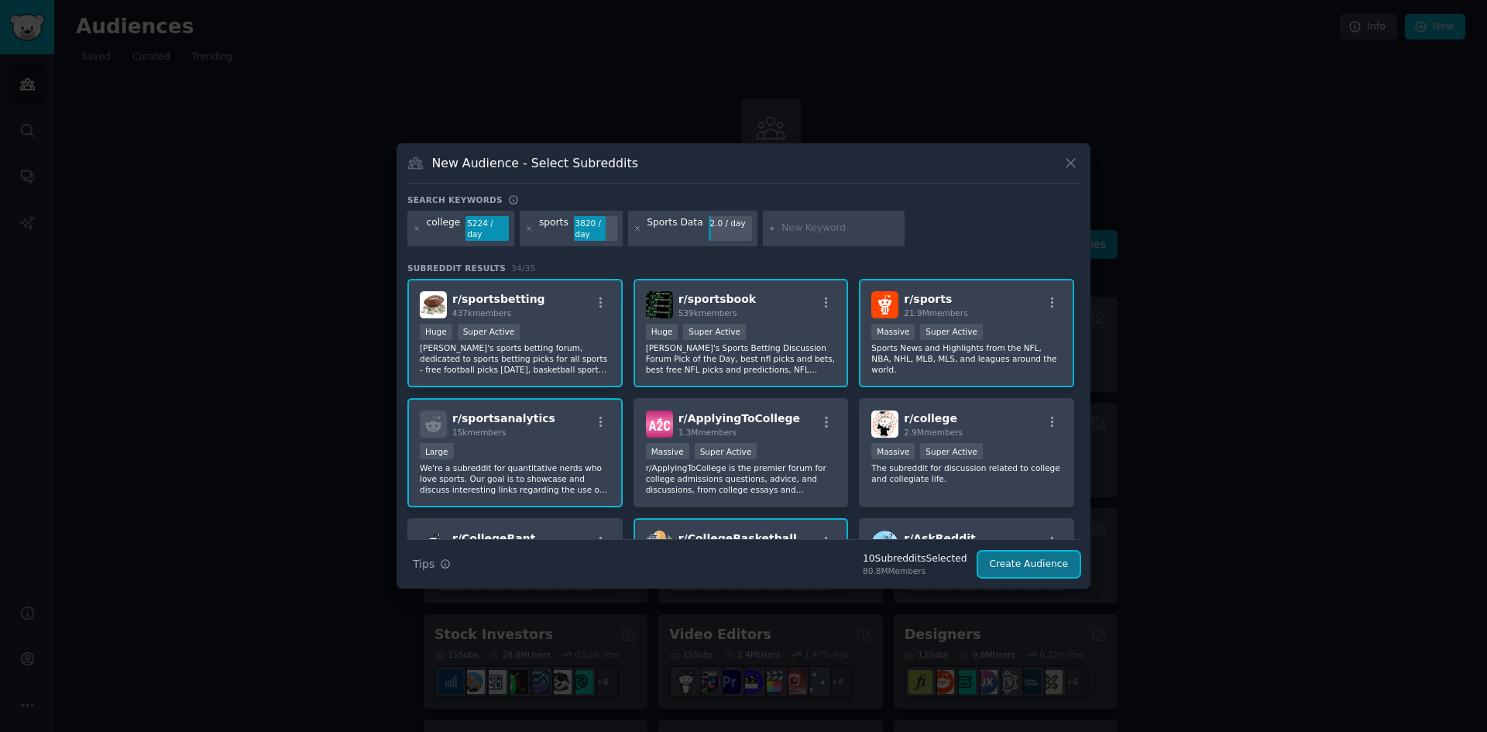
click at [1024, 559] on button "Create Audience" at bounding box center [1029, 564] width 102 height 26
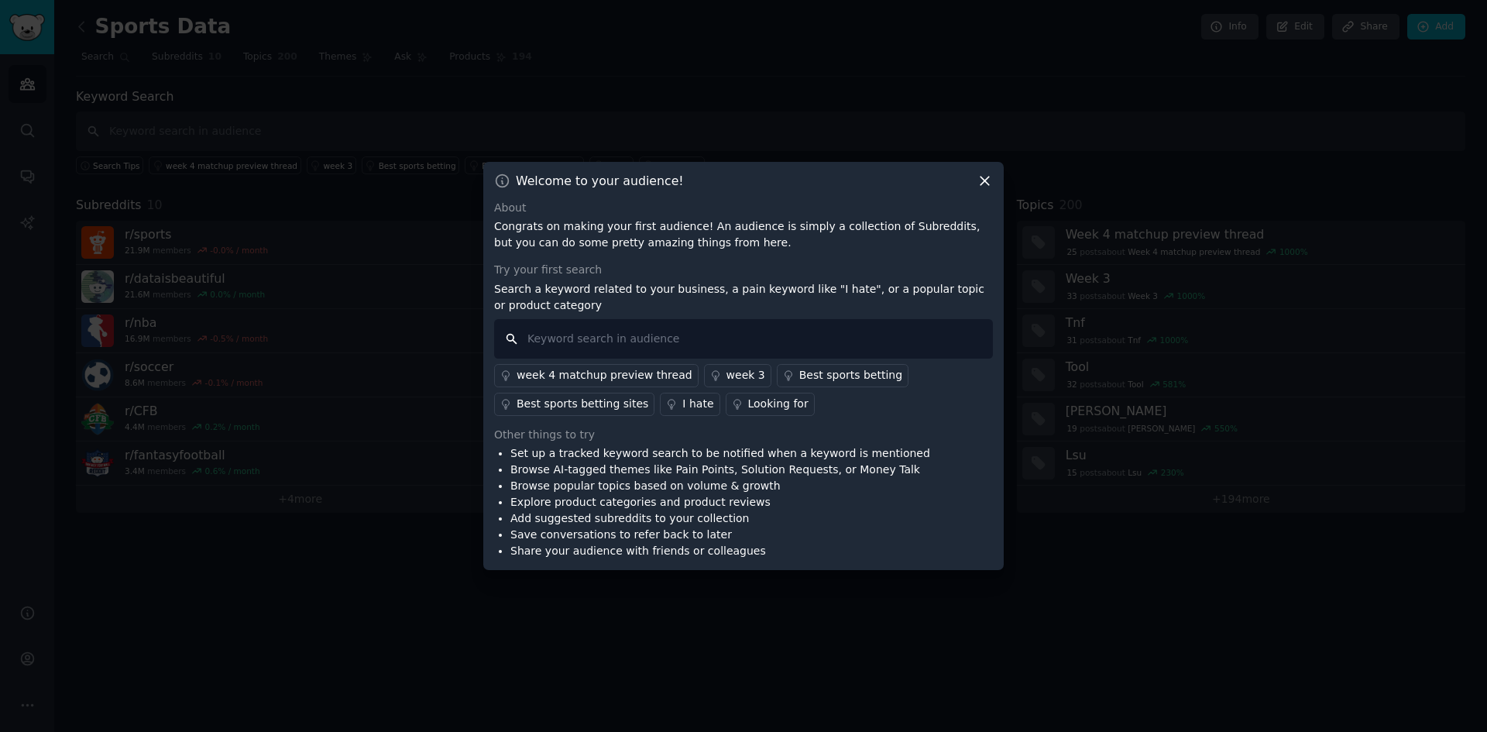
click at [647, 347] on input "text" at bounding box center [743, 339] width 499 height 40
click at [748, 407] on div "Looking for" at bounding box center [778, 404] width 60 height 16
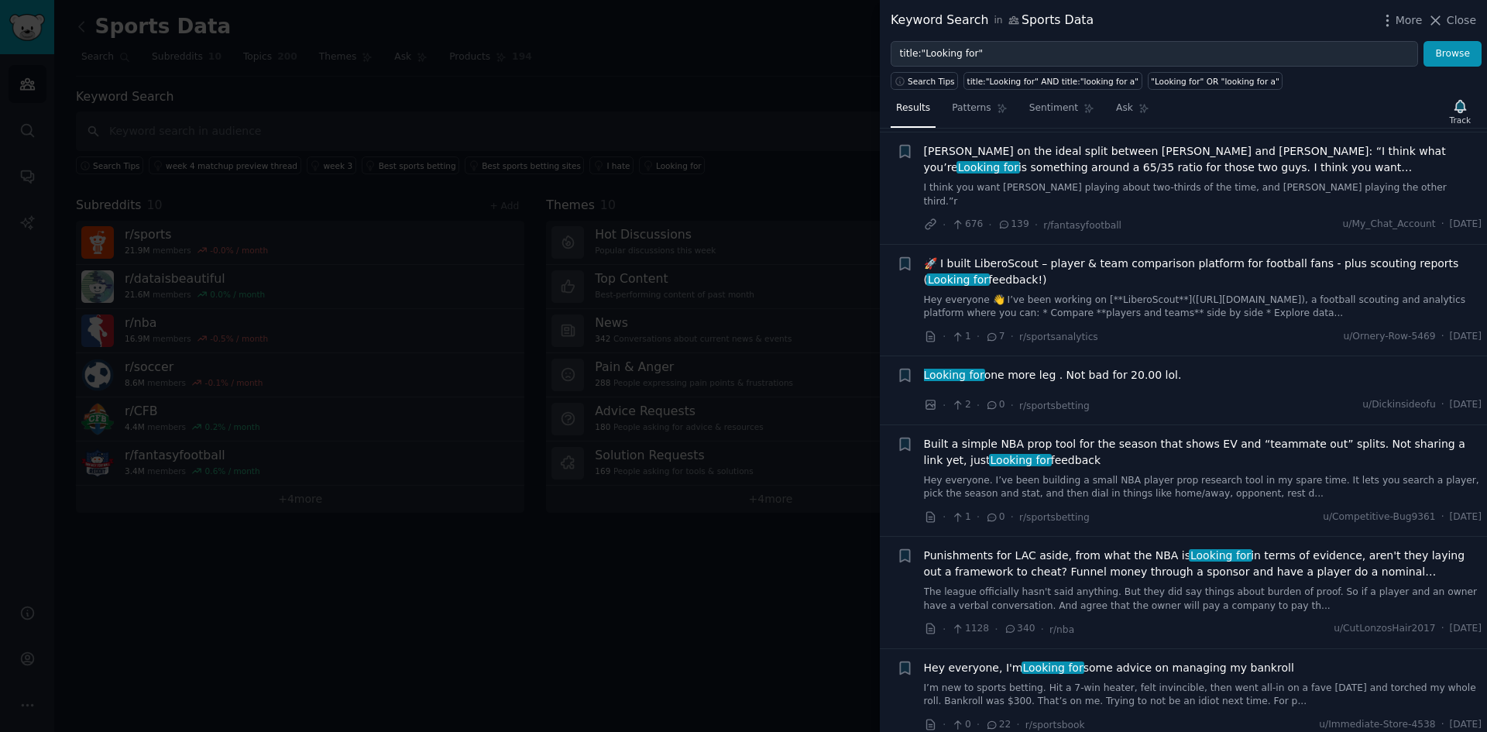
scroll to position [2324, 0]
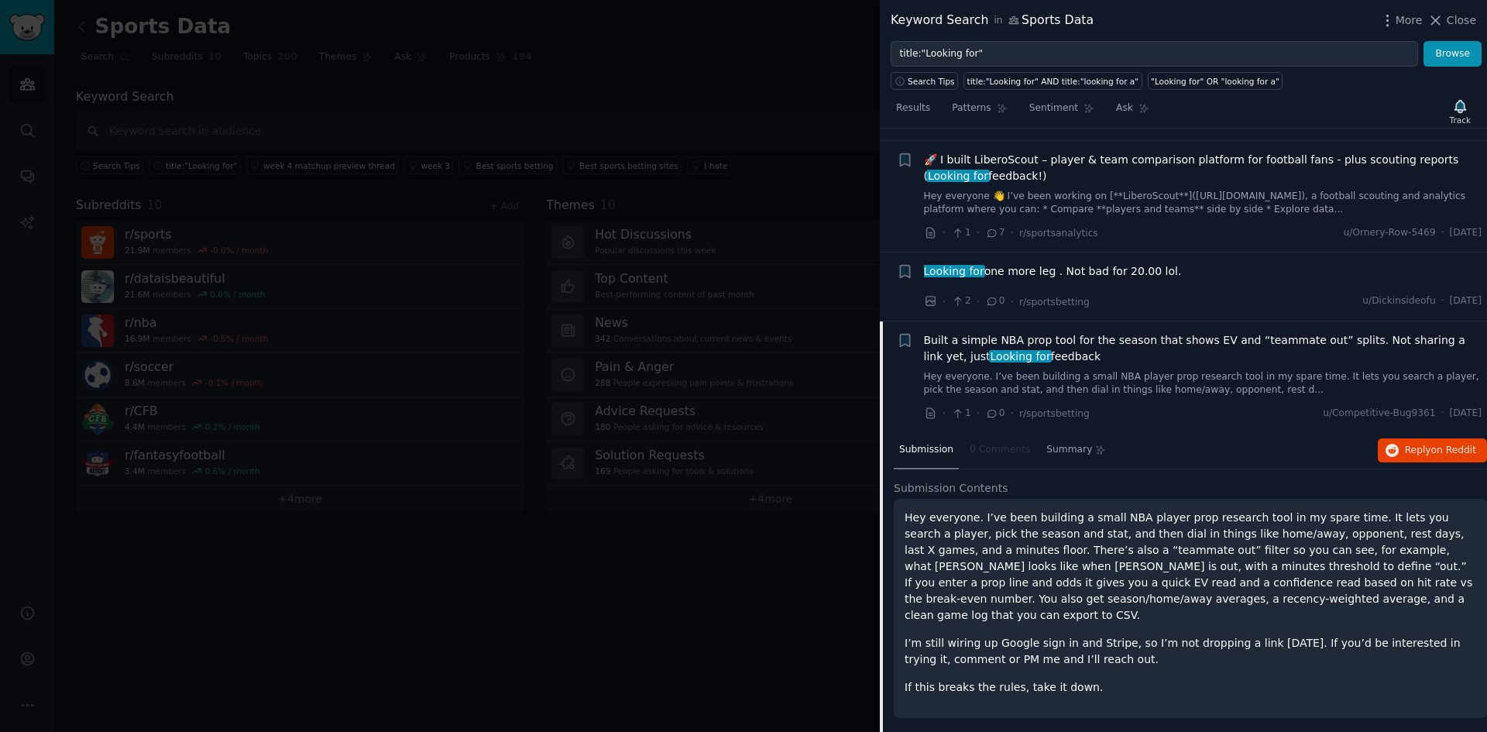
scroll to position [2401, 0]
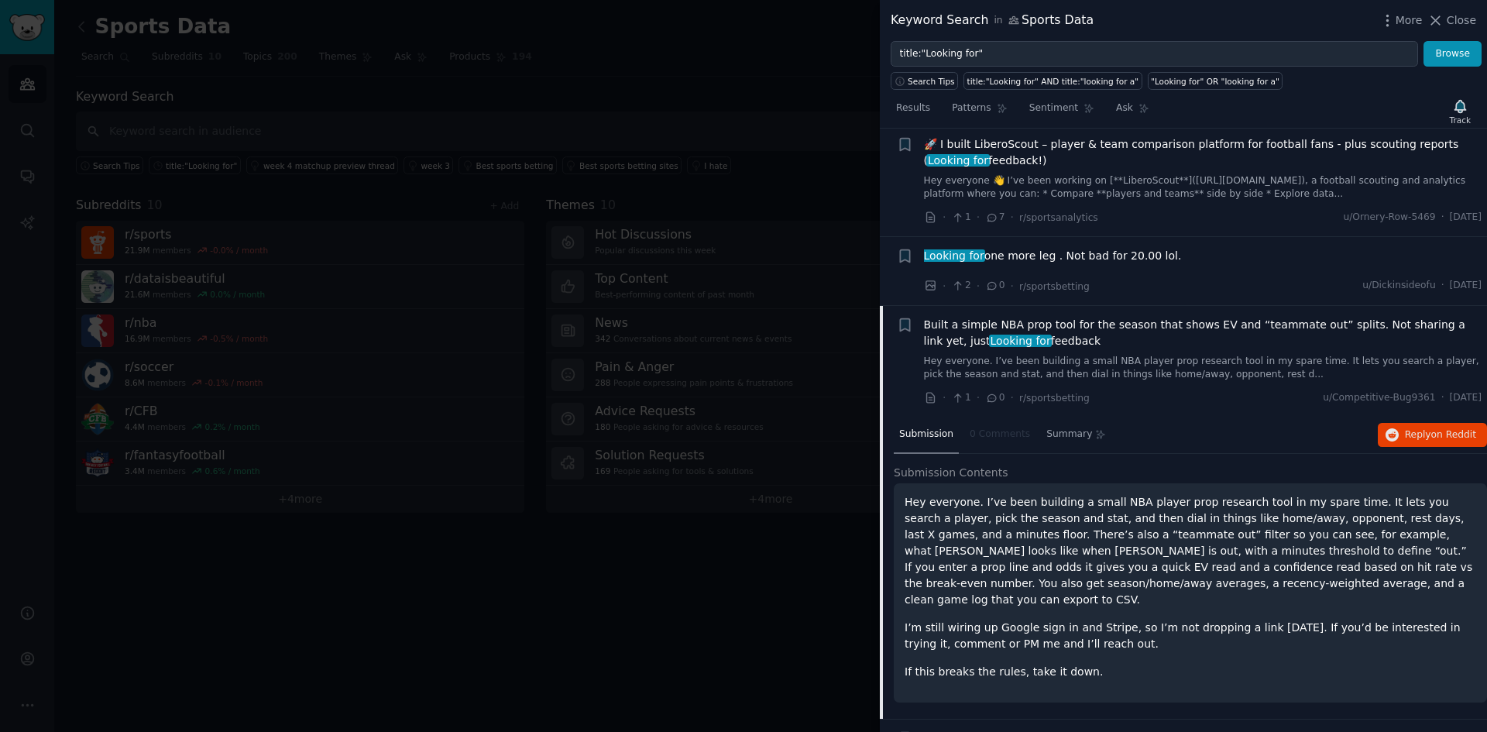
click at [1100, 317] on span "Built a simple NBA prop tool for the season that shows EV and “teammate out” sp…" at bounding box center [1203, 333] width 558 height 33
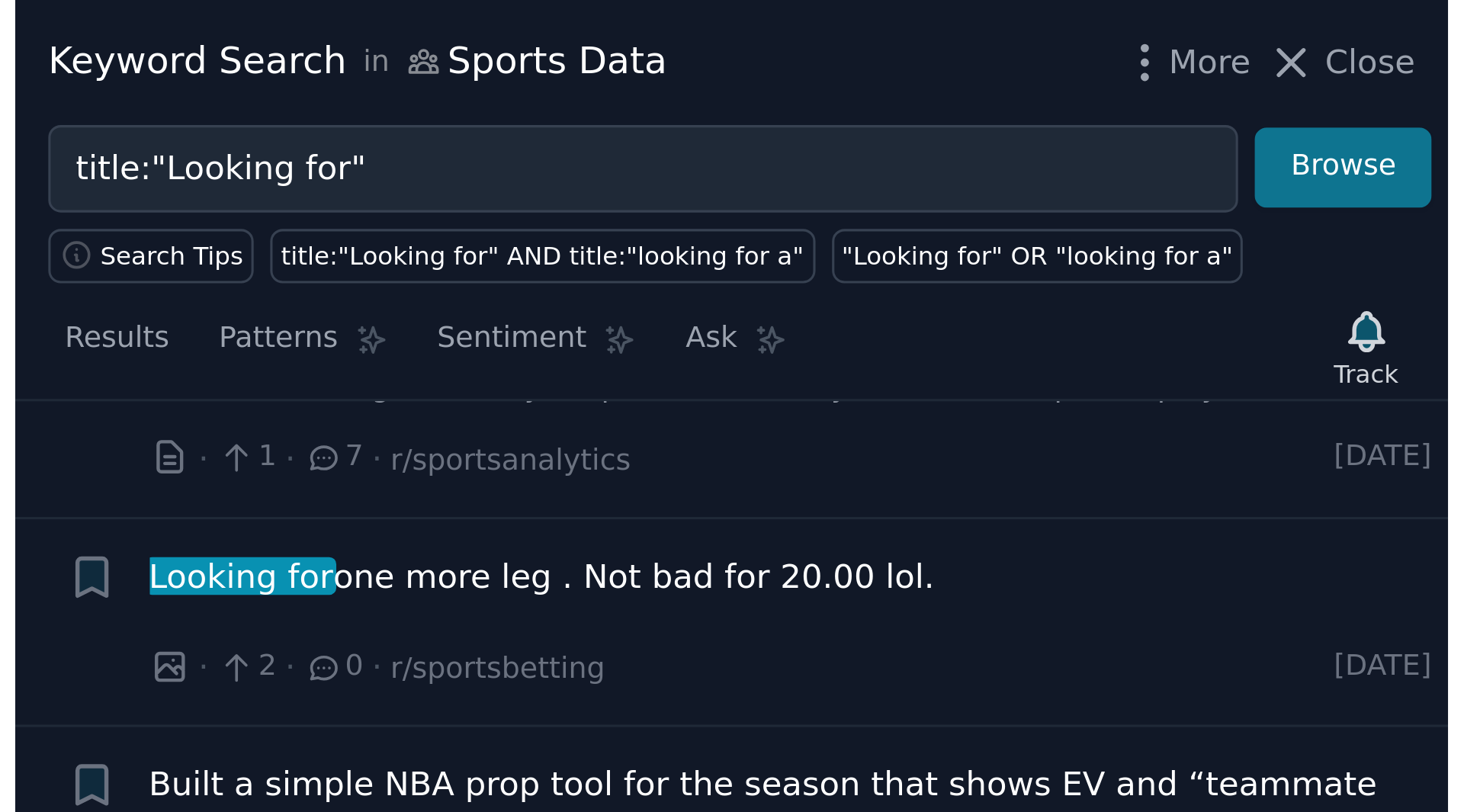
scroll to position [2390, 0]
